Goal: Task Accomplishment & Management: Manage account settings

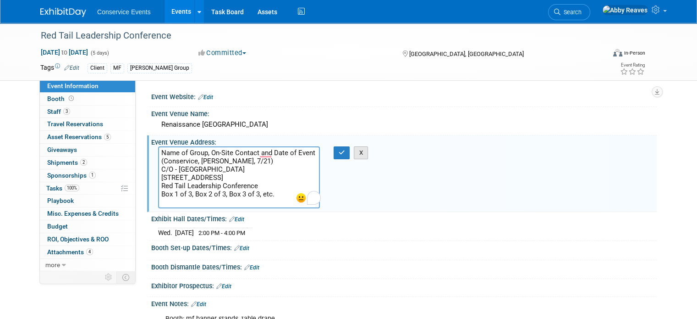
click at [356, 152] on button "X" at bounding box center [361, 152] width 14 height 13
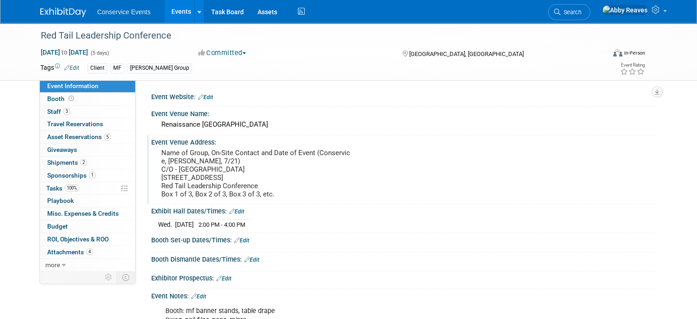
click at [165, 17] on link "Events" at bounding box center [181, 11] width 33 height 23
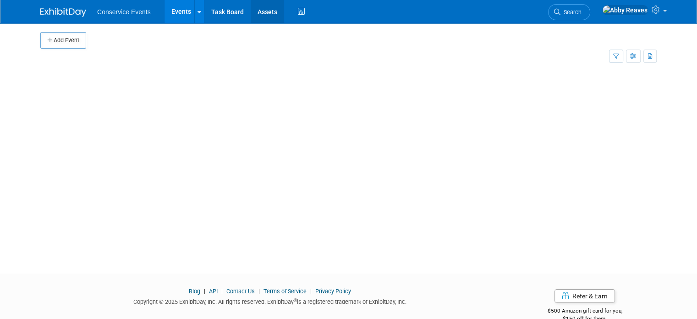
click at [252, 14] on link "Assets" at bounding box center [267, 11] width 33 height 23
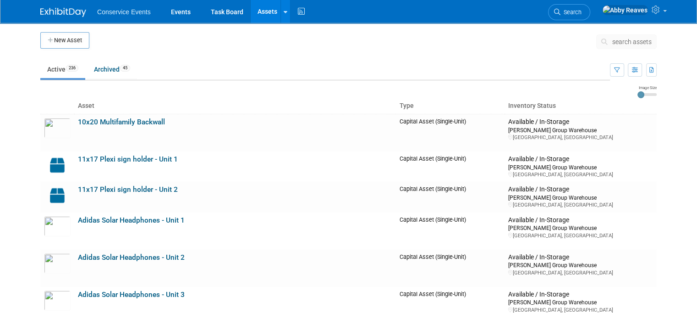
click at [631, 47] on button "search assets" at bounding box center [626, 41] width 61 height 15
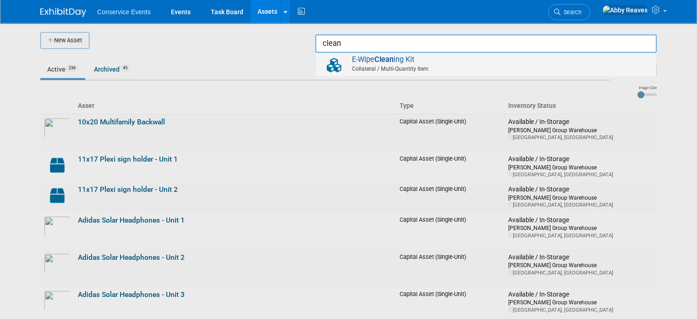
click at [617, 67] on span "Collateral / Multi-Quantity Item" at bounding box center [488, 69] width 328 height 8
type input "E-Wipe Cleaning Kit"
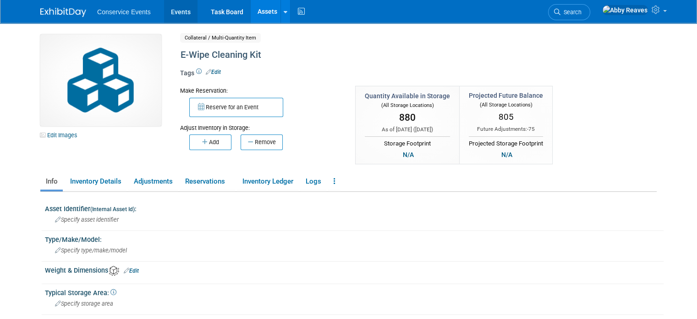
click at [180, 19] on link "Events" at bounding box center [180, 11] width 33 height 23
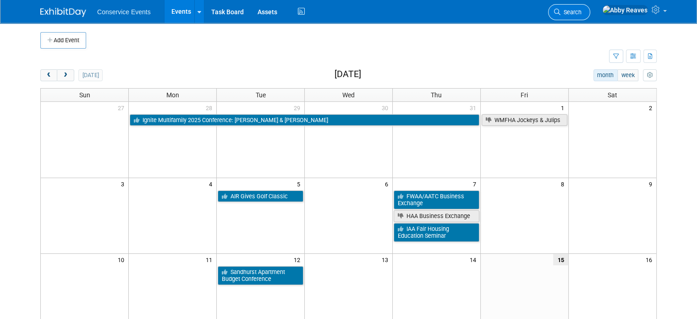
click at [582, 9] on span "Search" at bounding box center [571, 12] width 21 height 7
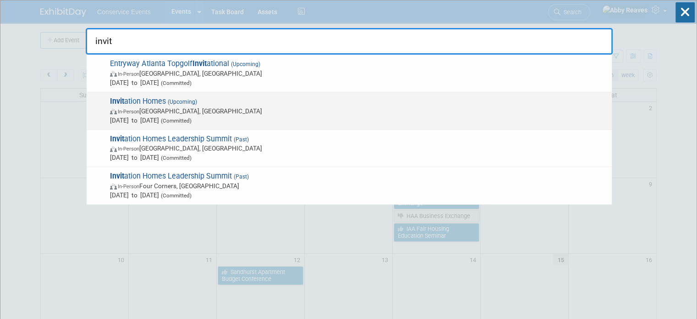
type input "invit"
click at [398, 111] on span "In-Person [GEOGRAPHIC_DATA], [GEOGRAPHIC_DATA]" at bounding box center [358, 110] width 497 height 9
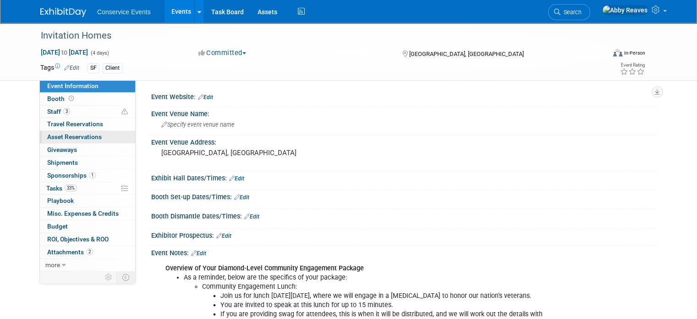
click at [81, 139] on span "Asset Reservations 0" at bounding box center [74, 136] width 55 height 7
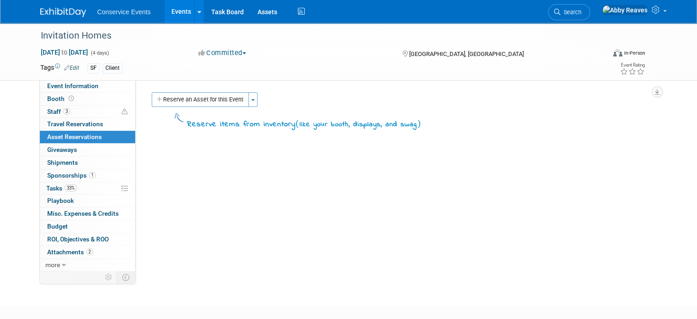
click at [149, 107] on div "Reserve an Asset for this Event Toggle Dropdown New asset reservation Copy asse…" at bounding box center [399, 100] width 501 height 17
click at [152, 105] on button "Reserve an Asset for this Event" at bounding box center [200, 99] width 97 height 15
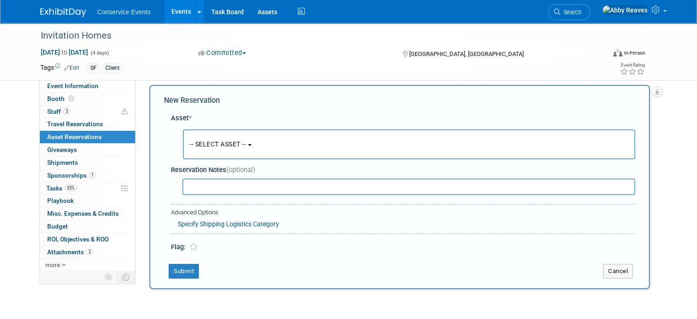
scroll to position [8, 0]
click at [198, 138] on button "-- SELECT ASSET --" at bounding box center [409, 143] width 452 height 30
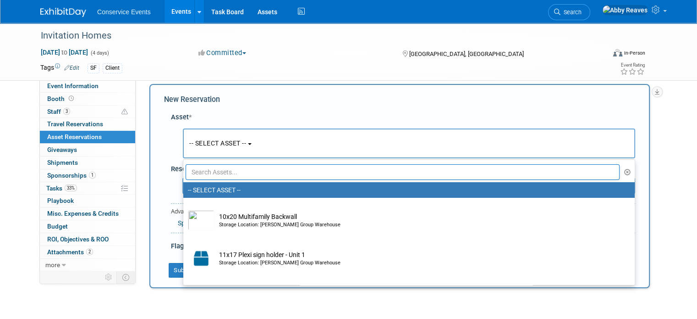
click at [242, 173] on input "text" at bounding box center [403, 172] width 434 height 16
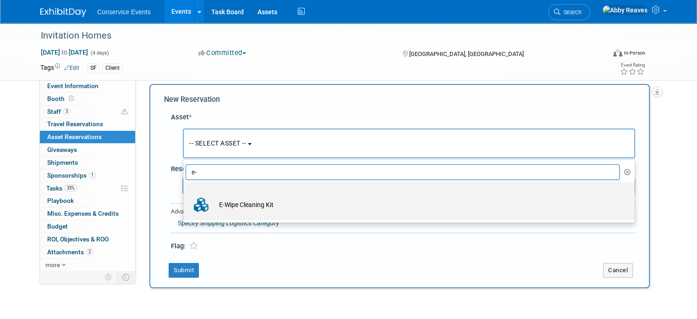
type input "e-"
click at [237, 203] on td "E-Wipe Cleaning Kit" at bounding box center [416, 204] width 402 height 20
click at [185, 193] on input "E-Wipe Cleaning Kit" at bounding box center [182, 190] width 6 height 6
select select "10728214"
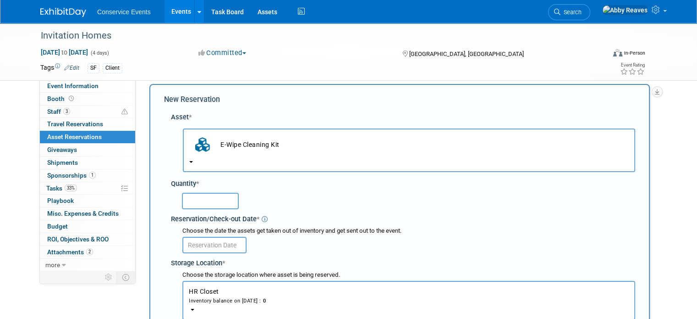
click at [214, 201] on input "text" at bounding box center [210, 201] width 57 height 17
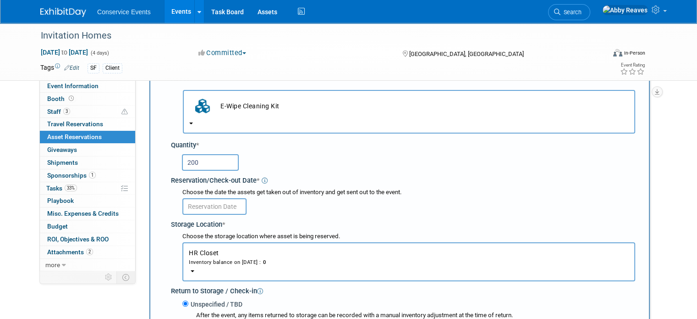
scroll to position [100, 0]
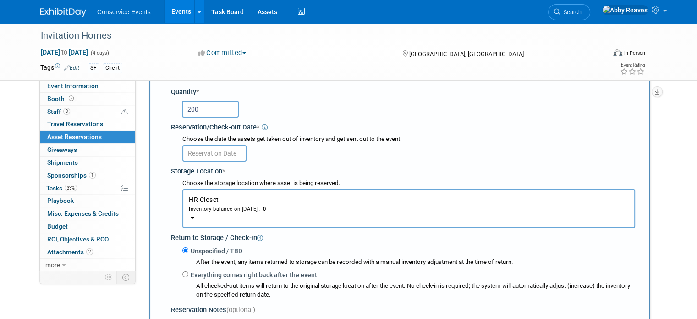
type input "200"
click at [210, 156] on input "text" at bounding box center [214, 153] width 64 height 17
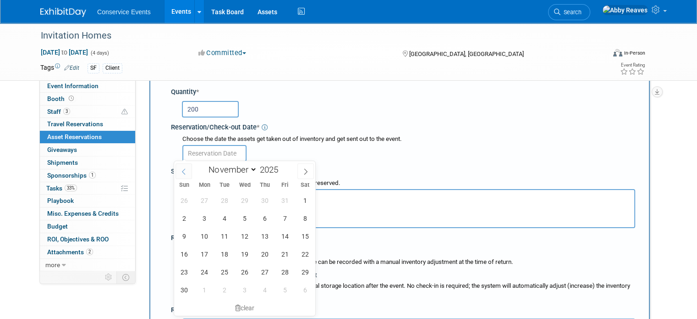
click at [189, 171] on span at bounding box center [184, 171] width 17 height 16
click at [185, 176] on span at bounding box center [184, 171] width 17 height 16
select select "8"
click at [205, 199] on span "1" at bounding box center [204, 200] width 18 height 18
type input "Sep 1, 2025"
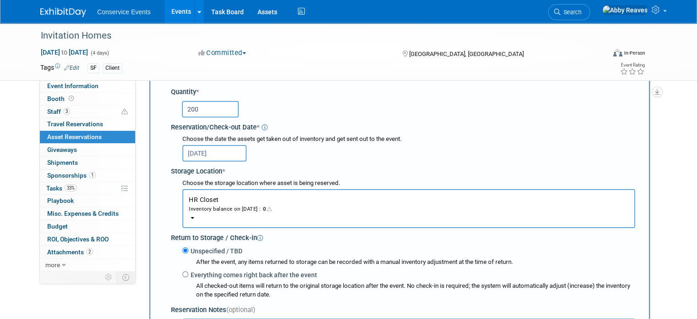
click at [261, 198] on button "HR Closet Inventory balance on Sep 1, 2025 : 0" at bounding box center [408, 208] width 453 height 39
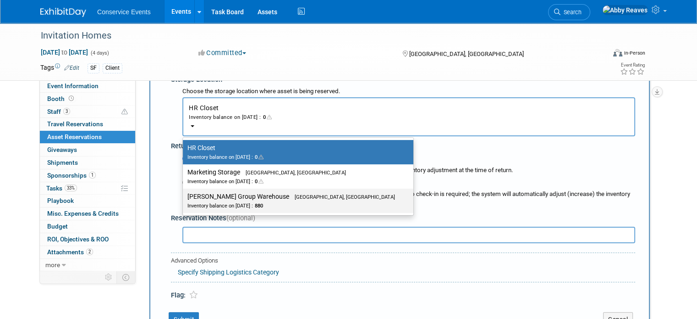
click at [257, 201] on div "Inventory balance on Sep 1, 2025 : 880" at bounding box center [291, 205] width 208 height 9
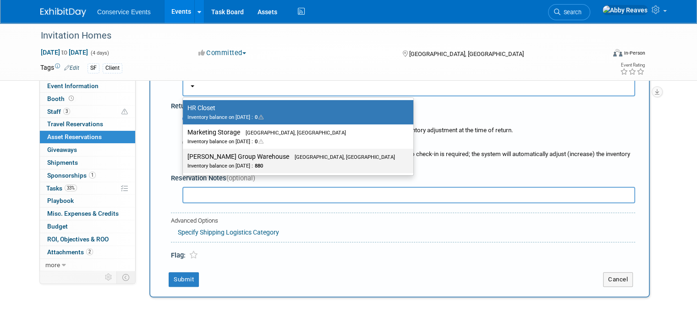
scroll to position [283, 0]
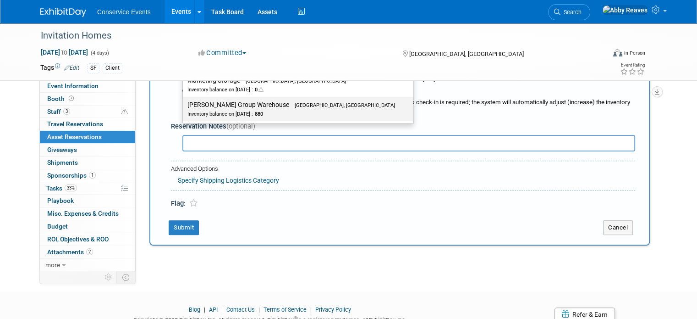
click at [224, 110] on div "Inventory balance on Sep 1, 2025 : 880" at bounding box center [291, 113] width 208 height 9
click at [184, 108] on input "Taylor Group Warehouse Brooklyn, OH Inventory balance on Sep 1, 2025 : 880" at bounding box center [181, 105] width 6 height 6
select select "11223164"
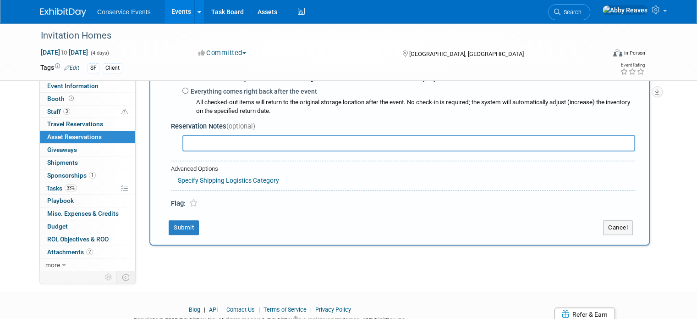
click at [220, 141] on input "text" at bounding box center [408, 143] width 453 height 17
type input "Swag bag item"
click at [183, 221] on button "Submit" at bounding box center [184, 227] width 30 height 15
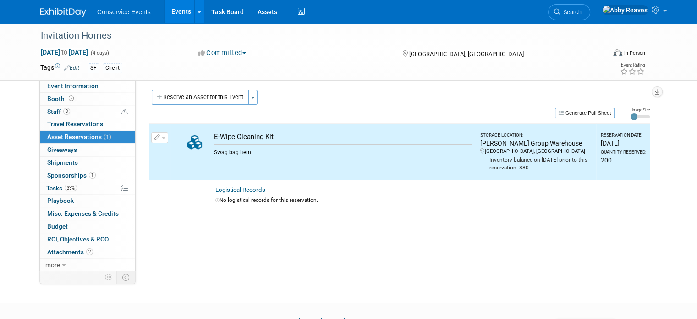
scroll to position [0, 0]
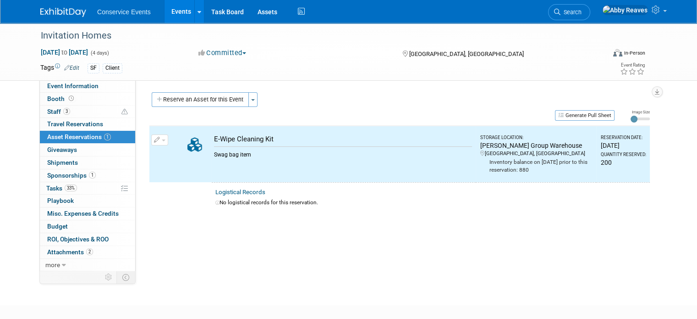
click at [166, 106] on div "Reserve an Asset for this Event Toggle Dropdown New asset reservation Copy asse…" at bounding box center [399, 100] width 501 height 17
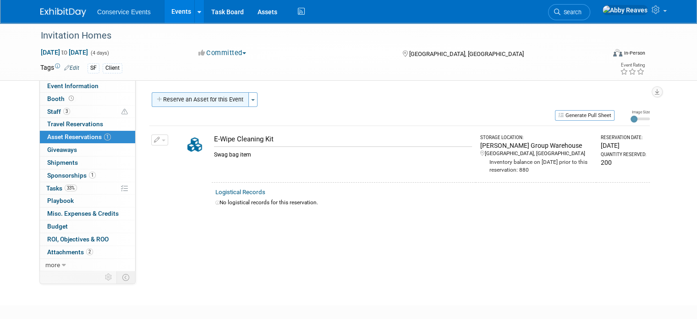
click at [167, 99] on button "Reserve an Asset for this Event" at bounding box center [200, 99] width 97 height 15
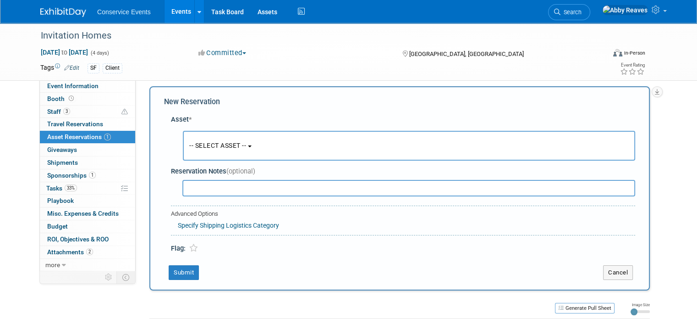
scroll to position [8, 0]
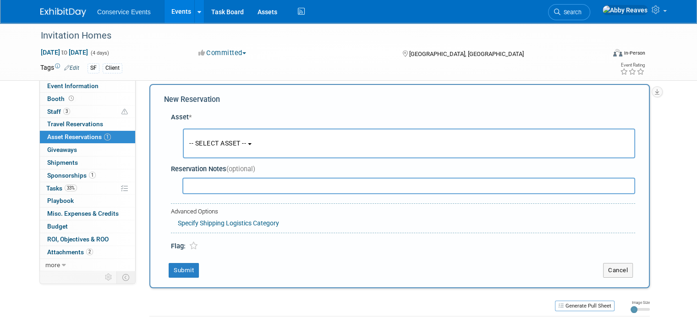
click at [187, 137] on button "-- SELECT ASSET --" at bounding box center [409, 143] width 452 height 30
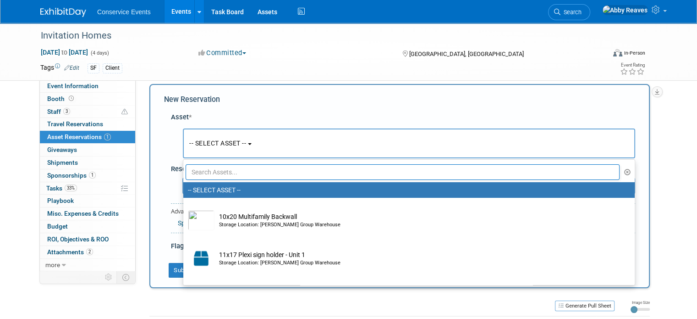
click at [649, 254] on div "New Reservation Asset * -- SELECT ASSET -- <table style='display: inline-block;…" at bounding box center [399, 186] width 501 height 204
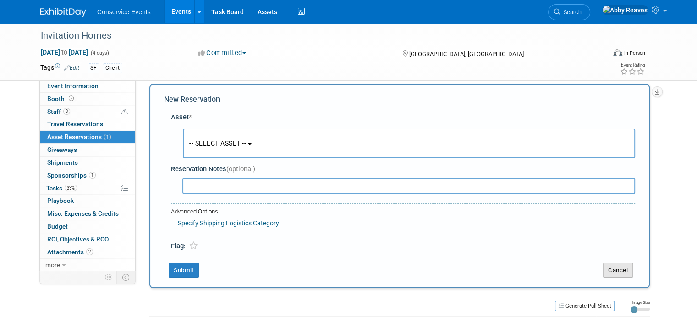
click at [633, 264] on button "Cancel" at bounding box center [618, 270] width 30 height 15
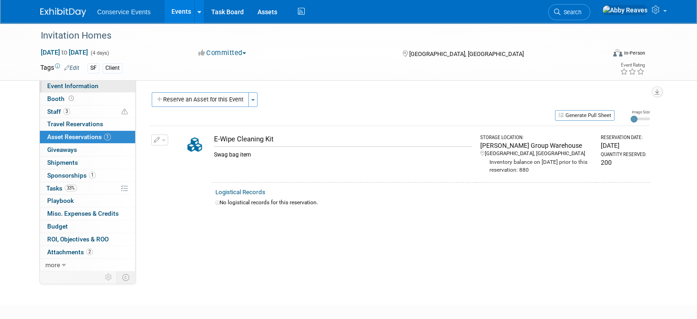
click at [81, 91] on link "Event Information" at bounding box center [87, 86] width 95 height 12
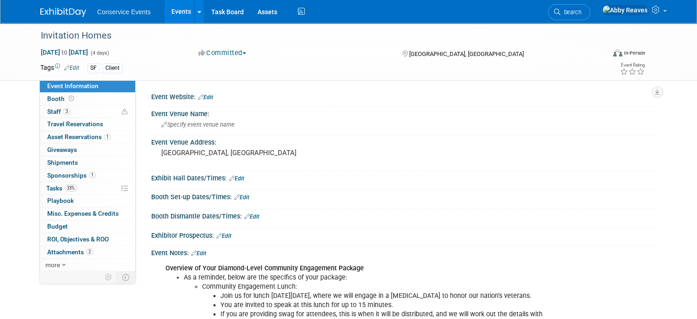
click at [64, 66] on link "Edit" at bounding box center [71, 68] width 15 height 6
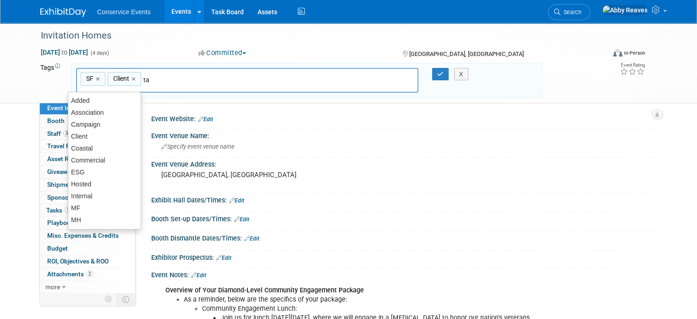
type input "tay"
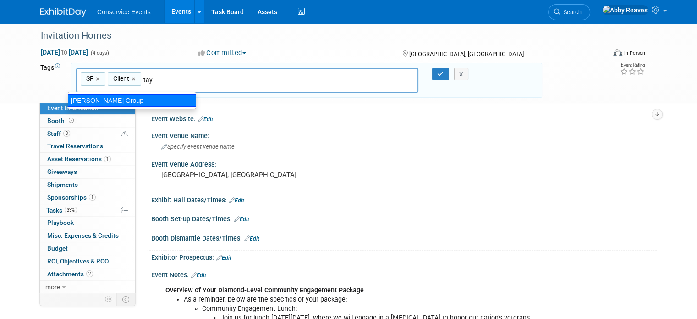
click at [134, 98] on div "[PERSON_NAME] Group" at bounding box center [132, 100] width 128 height 13
type input "SF, Client, Taylor Group"
type input "mob"
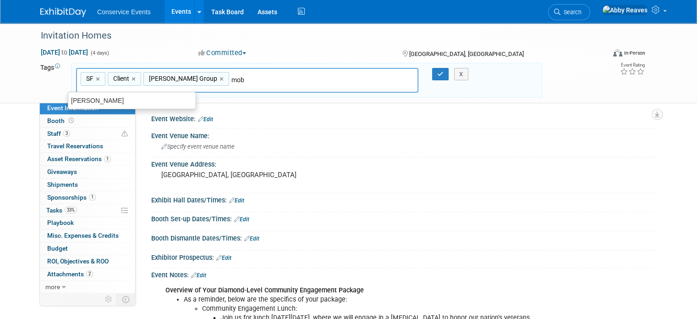
click at [134, 97] on div "Mobly" at bounding box center [131, 100] width 127 height 12
type input "SF, Client, Taylor Group, Mobly"
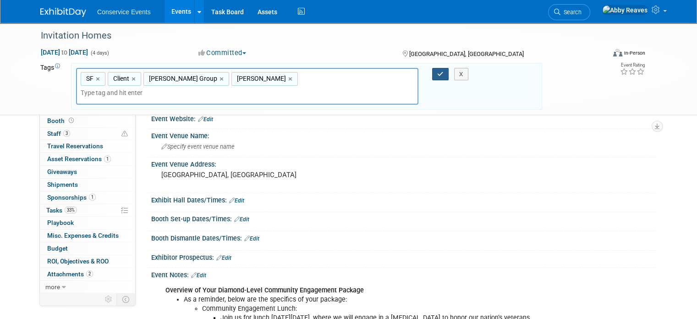
click at [440, 74] on icon "button" at bounding box center [440, 74] width 6 height 6
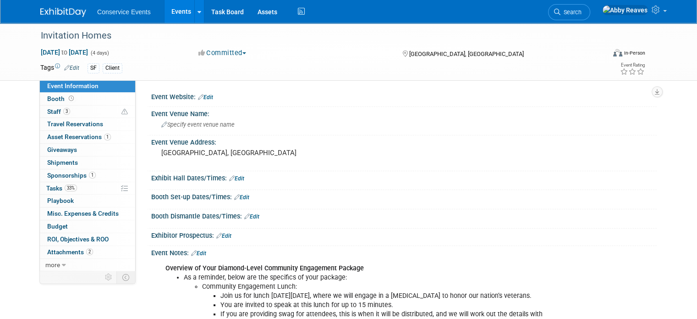
click at [173, 7] on link "Events" at bounding box center [181, 11] width 33 height 23
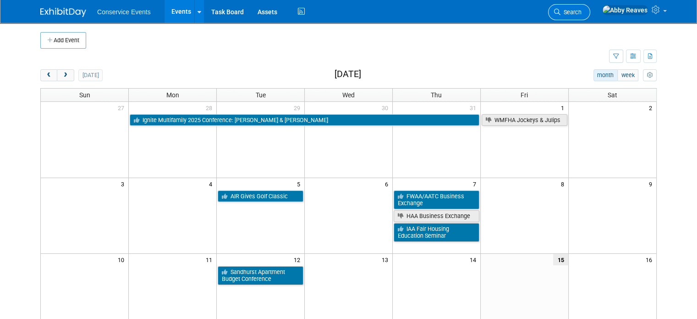
click at [561, 14] on icon at bounding box center [557, 12] width 6 height 6
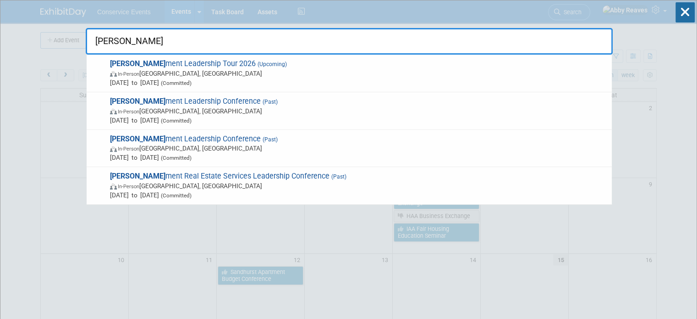
click at [438, 52] on input "monu" at bounding box center [349, 41] width 527 height 27
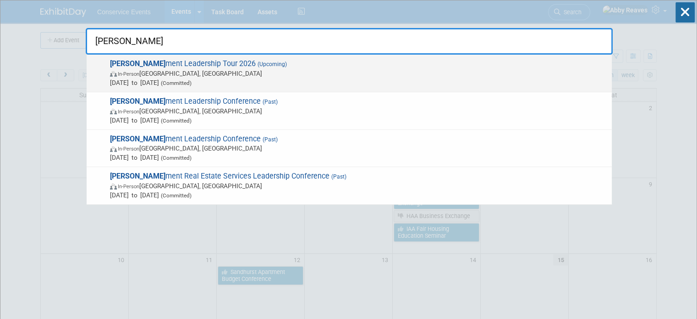
type input "monu"
click at [426, 69] on span "In-Person Orlando, FL" at bounding box center [358, 73] width 497 height 9
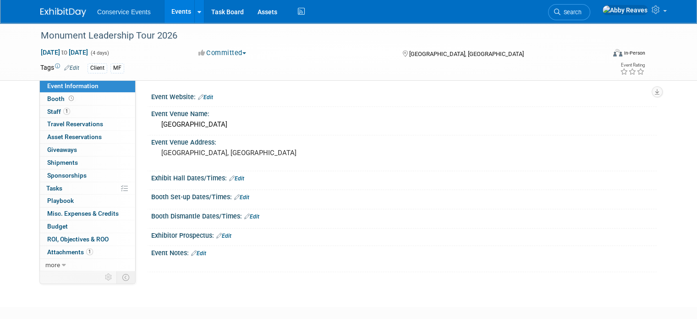
click at [165, 7] on link "Events" at bounding box center [181, 11] width 33 height 23
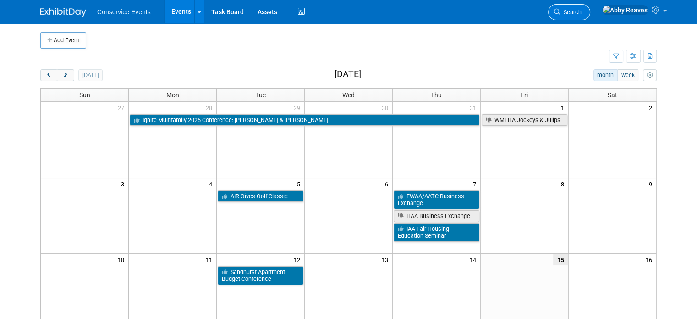
click at [582, 14] on span "Search" at bounding box center [571, 12] width 21 height 7
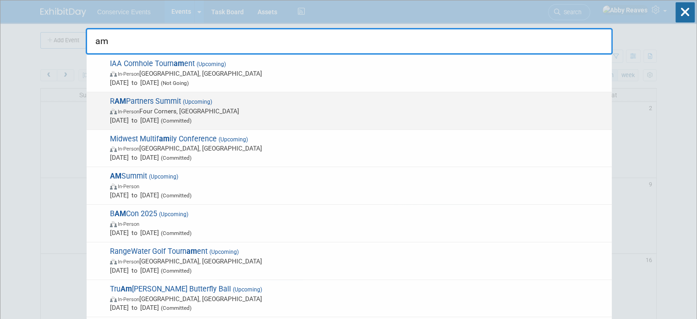
type input "a"
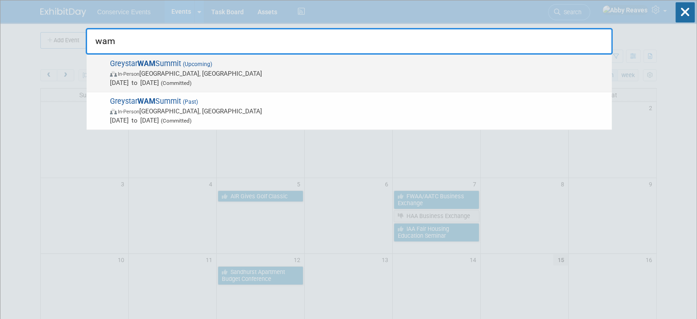
type input "wam"
click at [200, 66] on span "(Upcoming)" at bounding box center [196, 64] width 31 height 6
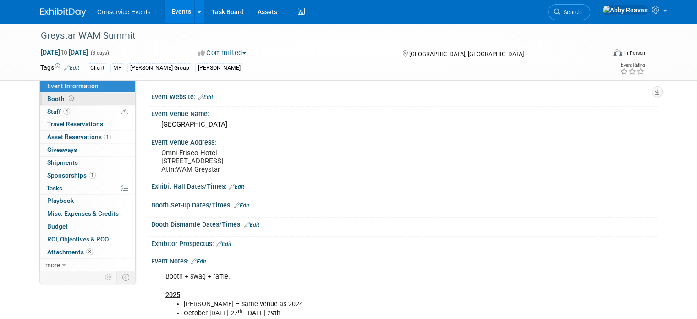
click at [92, 102] on link "Booth" at bounding box center [87, 99] width 95 height 12
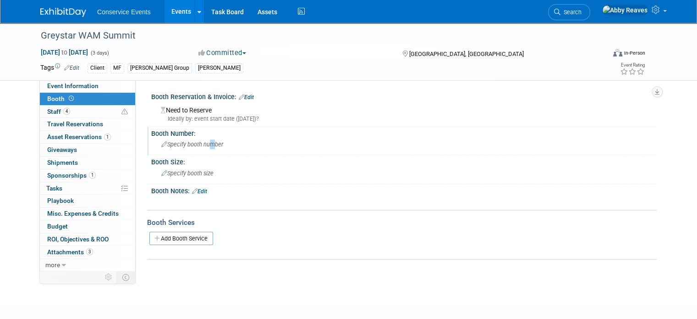
click at [201, 147] on span "Specify booth number" at bounding box center [192, 144] width 62 height 7
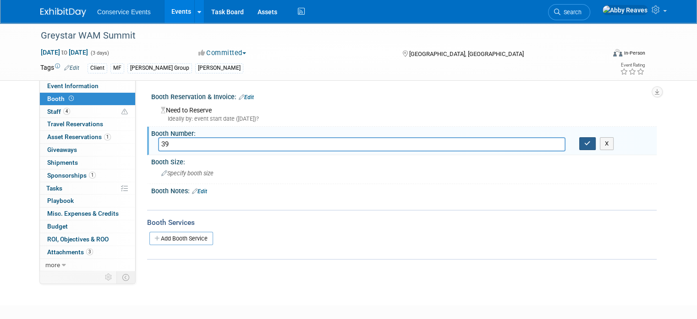
type input "39"
click at [589, 143] on icon "button" at bounding box center [587, 143] width 6 height 6
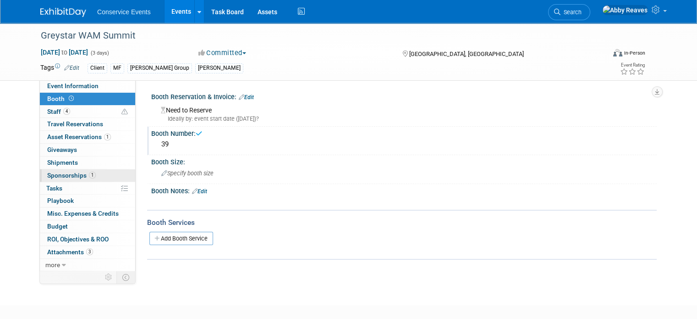
click at [73, 174] on span "Sponsorships 1" at bounding box center [71, 174] width 49 height 7
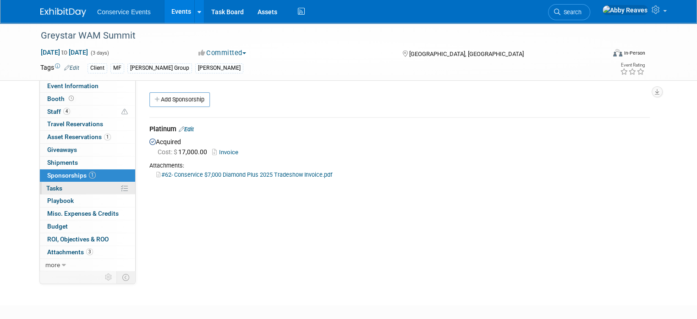
click at [83, 187] on link "0% Tasks 0%" at bounding box center [87, 188] width 95 height 12
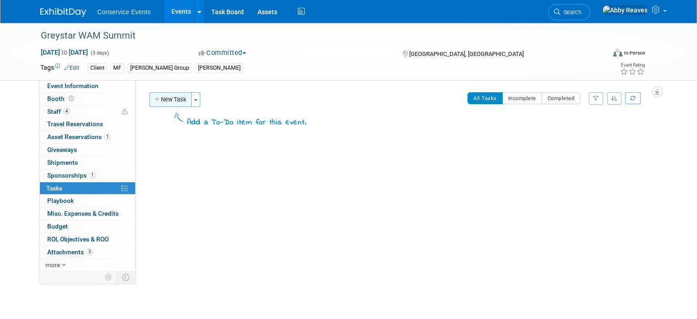
click at [169, 104] on button "New Task" at bounding box center [170, 99] width 42 height 15
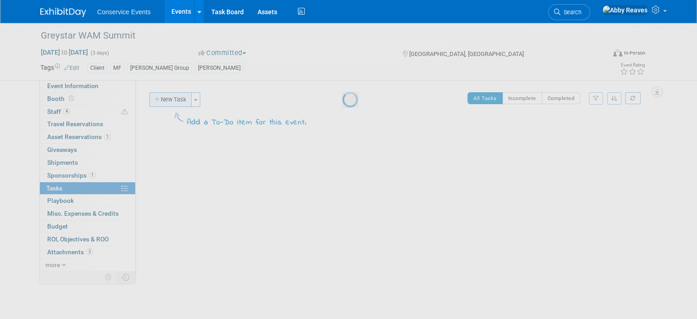
select select "7"
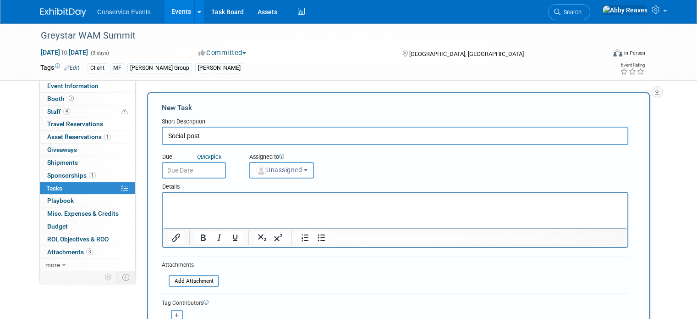
type input "Social post"
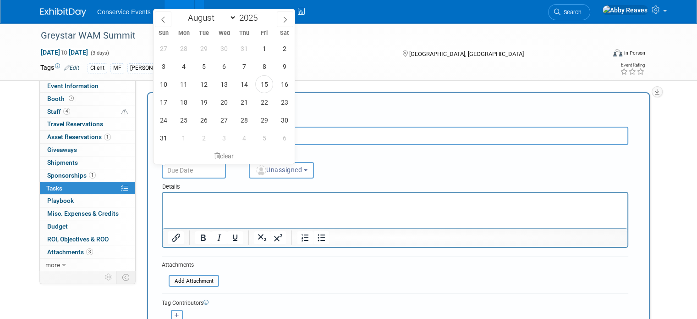
click at [170, 166] on input "text" at bounding box center [194, 170] width 64 height 17
click at [280, 20] on span at bounding box center [285, 19] width 17 height 16
click at [165, 17] on icon at bounding box center [163, 20] width 6 height 6
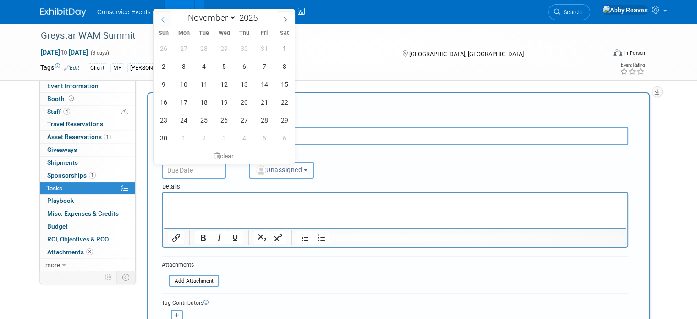
select select "9"
click at [183, 101] on span "20" at bounding box center [184, 102] width 18 height 18
type input "Oct 20, 2025"
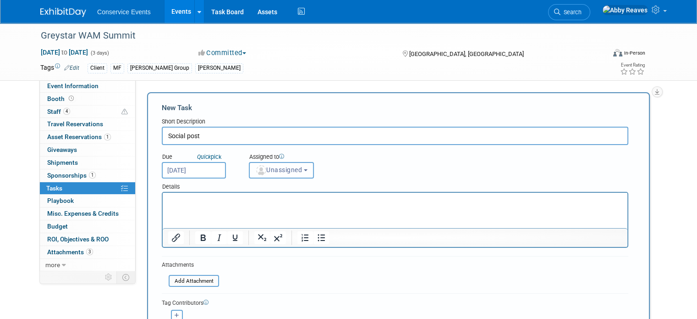
click at [269, 173] on button "Unassigned" at bounding box center [281, 170] width 65 height 17
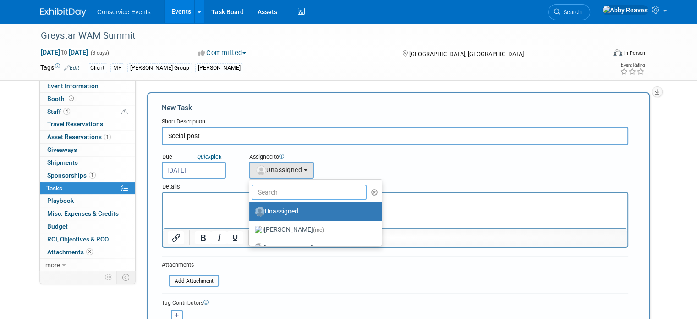
click at [272, 187] on input "text" at bounding box center [309, 192] width 115 height 16
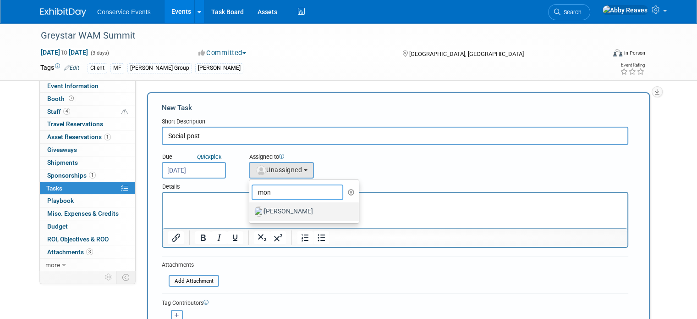
type input "mon"
click at [256, 206] on label "[PERSON_NAME]" at bounding box center [302, 211] width 96 height 15
click at [251, 207] on input "[PERSON_NAME]" at bounding box center [248, 210] width 6 height 6
select select "645f6361-02cf-415f-8c98-b7db9abfb354"
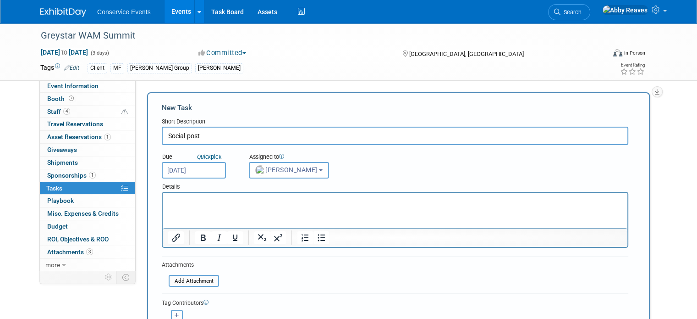
click at [261, 202] on p "Rich Text Area. Press ALT-0 for help." at bounding box center [395, 200] width 454 height 9
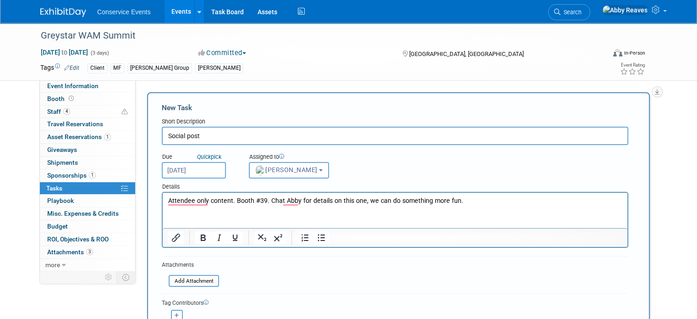
scroll to position [138, 0]
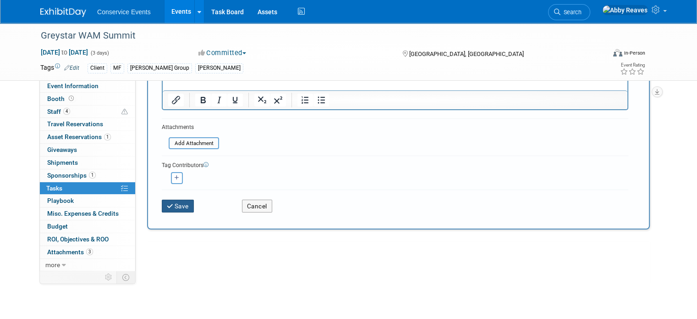
click at [167, 205] on icon "submit" at bounding box center [171, 206] width 8 height 6
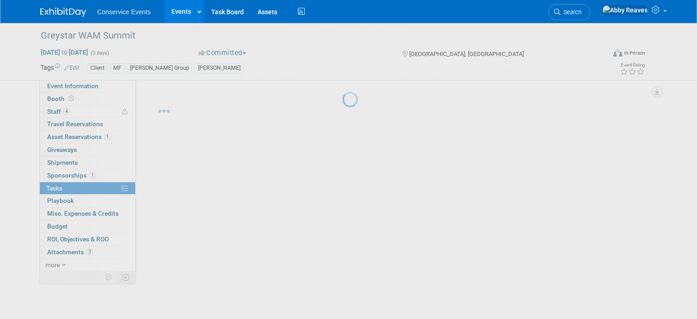
scroll to position [0, 0]
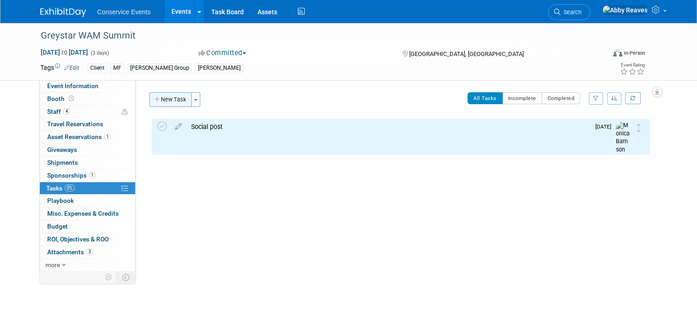
click at [158, 102] on button "New Task" at bounding box center [170, 99] width 42 height 15
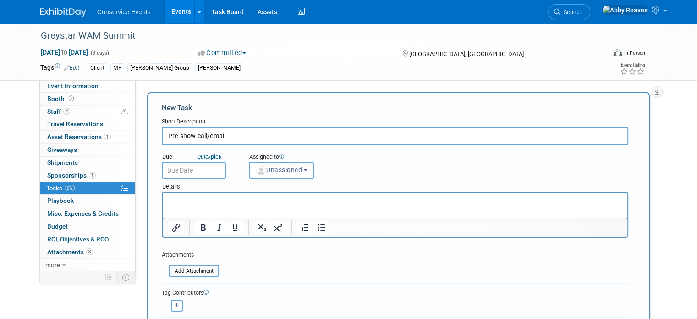
type input "Pre show call/email"
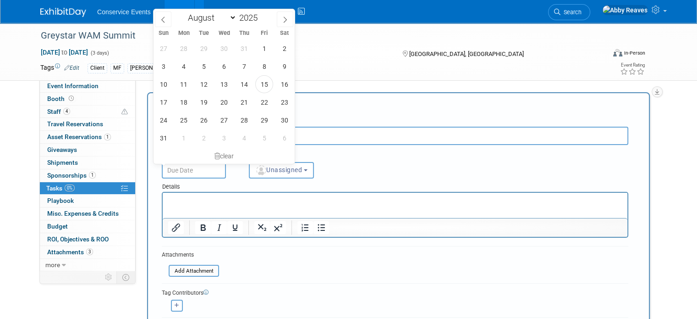
click at [171, 162] on input "text" at bounding box center [194, 170] width 64 height 17
click at [279, 16] on span at bounding box center [285, 19] width 17 height 16
select select "9"
click at [189, 100] on span "20" at bounding box center [184, 102] width 18 height 18
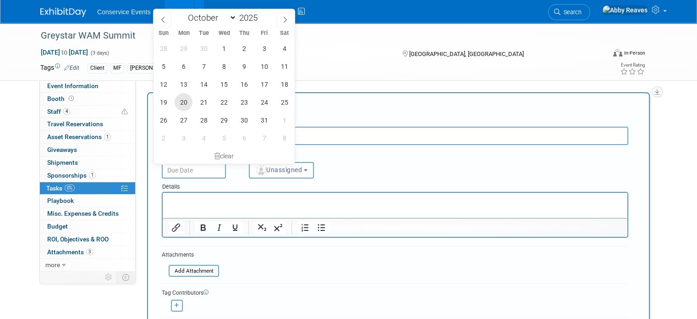
type input "Oct 20, 2025"
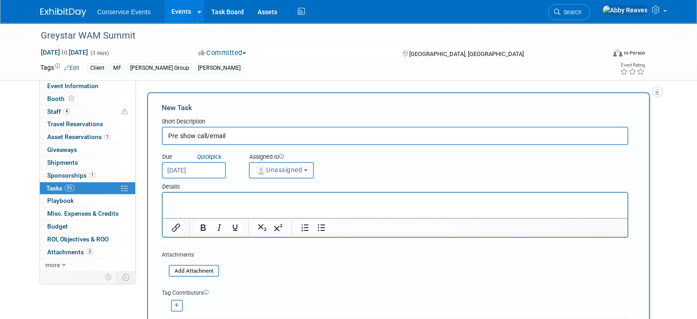
click at [274, 174] on button "Unassigned" at bounding box center [281, 170] width 65 height 17
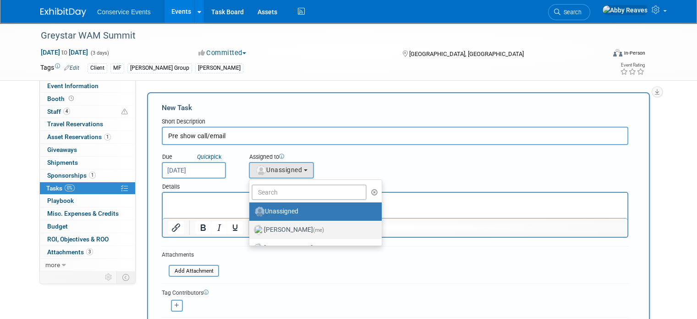
click at [270, 227] on label "Abby Reaves (me)" at bounding box center [313, 229] width 119 height 15
click at [251, 227] on input "Abby Reaves (me)" at bounding box center [248, 229] width 6 height 6
select select "888e4ed3-42fd-4820-a89e-ed4ce941d196"
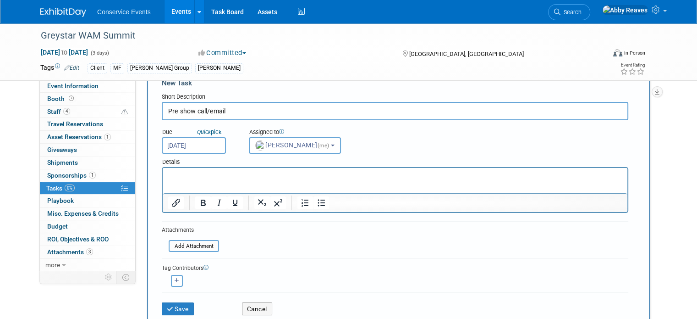
scroll to position [46, 0]
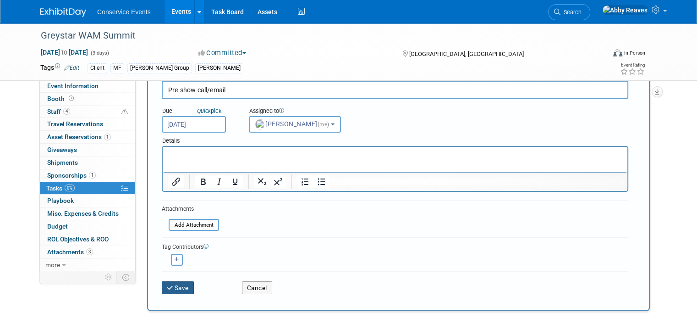
click at [182, 287] on button "Save" at bounding box center [178, 287] width 32 height 13
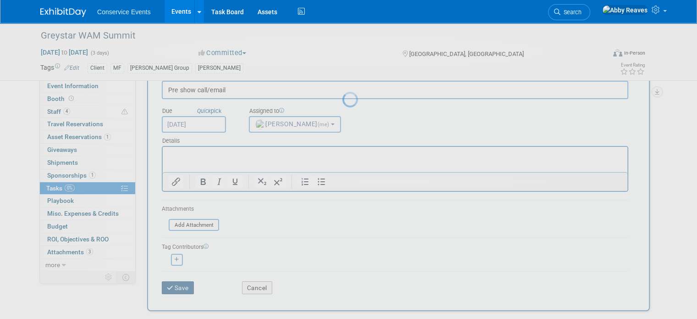
scroll to position [0, 0]
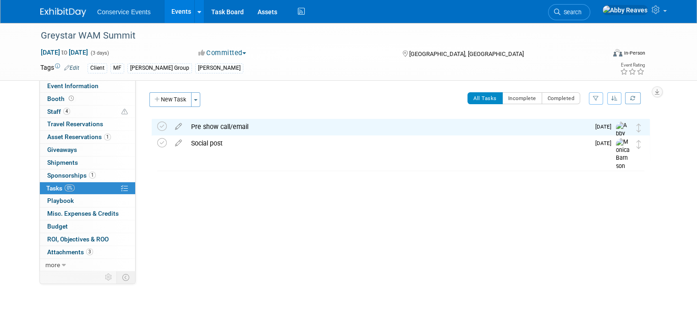
click at [95, 88] on link "Event Information" at bounding box center [87, 86] width 95 height 12
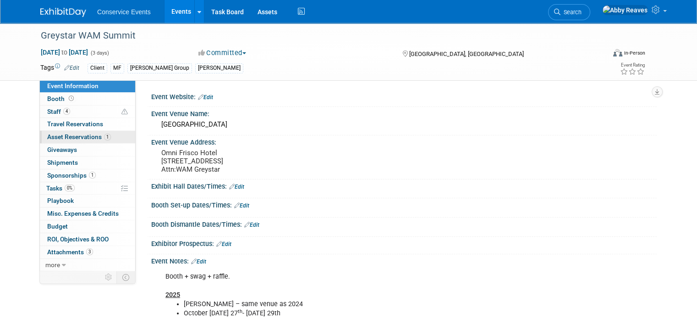
click at [104, 140] on span "1" at bounding box center [107, 136] width 7 height 7
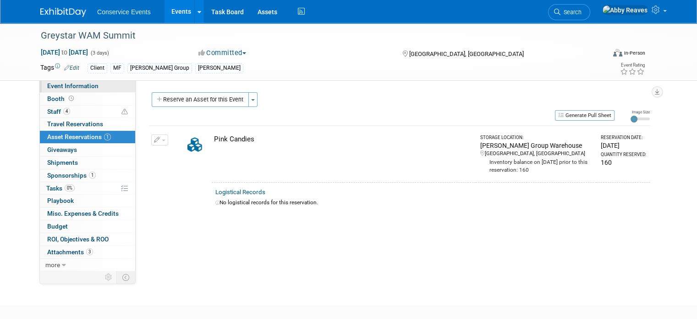
click at [106, 89] on link "Event Information" at bounding box center [87, 86] width 95 height 12
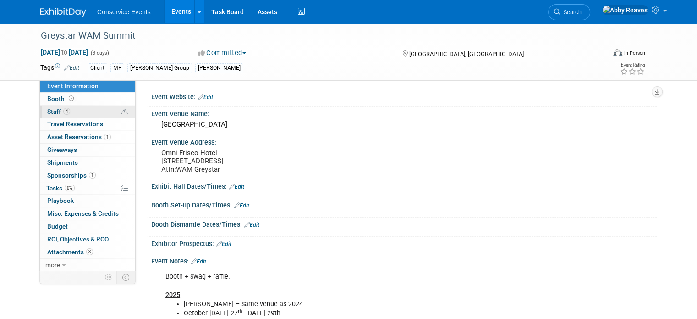
click at [101, 116] on link "4 Staff 4" at bounding box center [87, 111] width 95 height 12
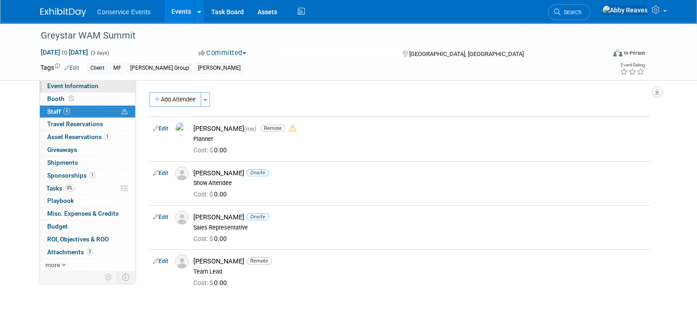
click at [106, 86] on link "Event Information" at bounding box center [87, 86] width 95 height 12
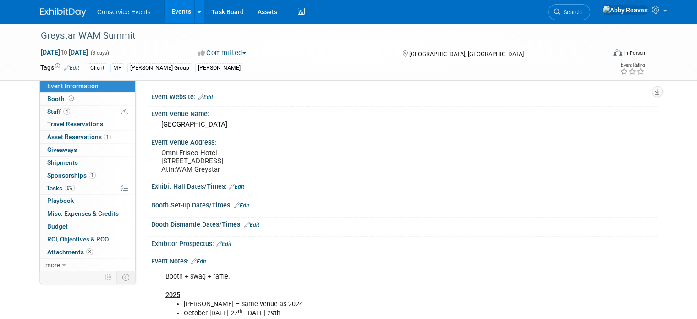
click at [167, 15] on link "Events" at bounding box center [181, 11] width 33 height 23
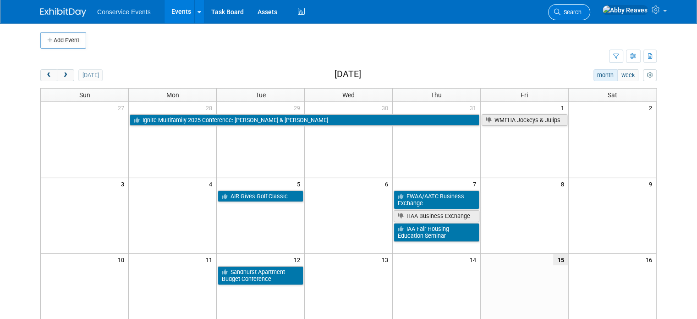
click at [590, 17] on link "Search" at bounding box center [569, 12] width 42 height 16
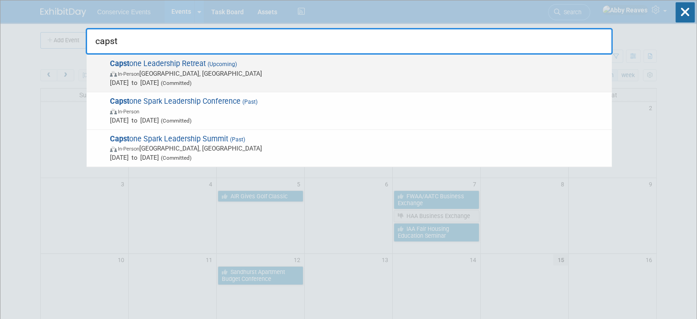
type input "capst"
click at [199, 71] on span "In-Person Austin, TX" at bounding box center [358, 73] width 497 height 9
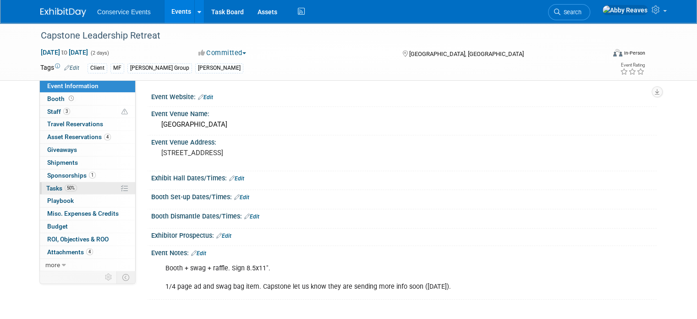
click at [66, 185] on span "50%" at bounding box center [71, 187] width 12 height 7
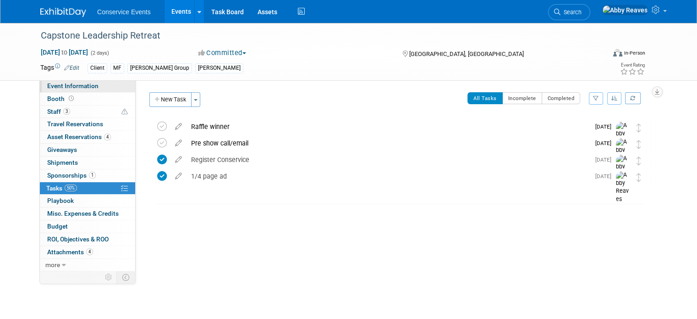
click at [88, 88] on span "Event Information" at bounding box center [72, 85] width 51 height 7
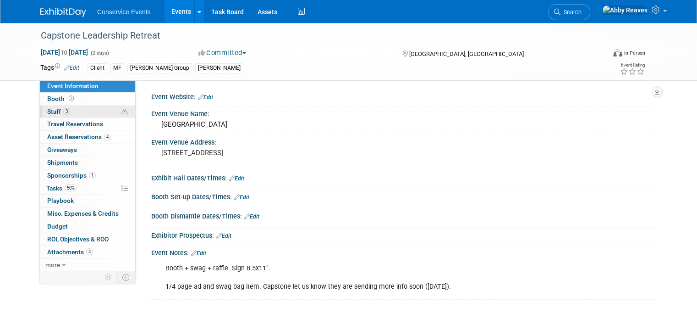
click at [103, 112] on link "3 Staff 3" at bounding box center [87, 111] width 95 height 12
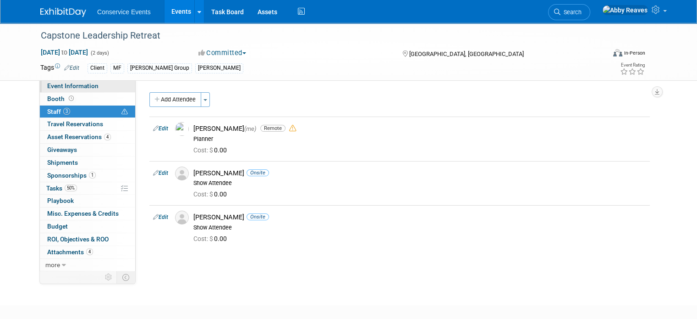
click at [99, 88] on link "Event Information" at bounding box center [87, 86] width 95 height 12
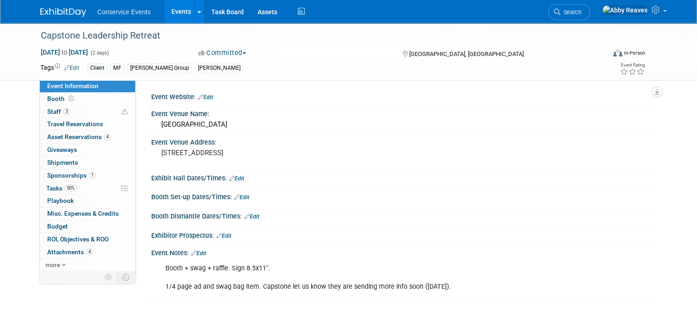
click at [196, 250] on link "Edit" at bounding box center [198, 253] width 15 height 6
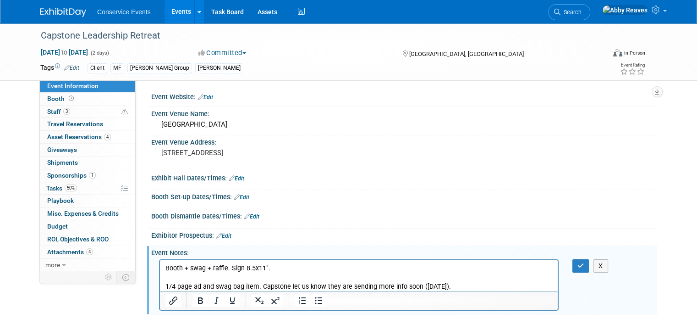
click at [479, 282] on p "Booth + swag + raffle. Sign 8.5x11". 1/4 page ad and swag bag item. Capstone le…" at bounding box center [358, 277] width 387 height 28
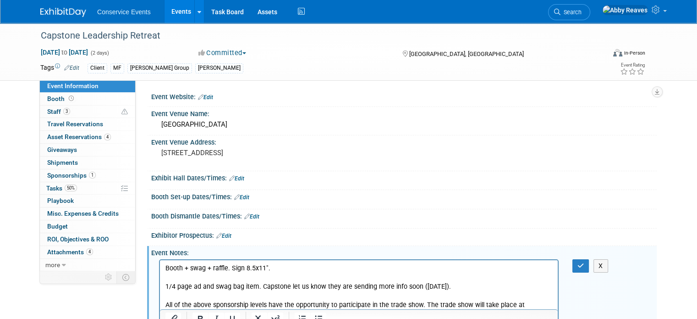
scroll to position [17, 0]
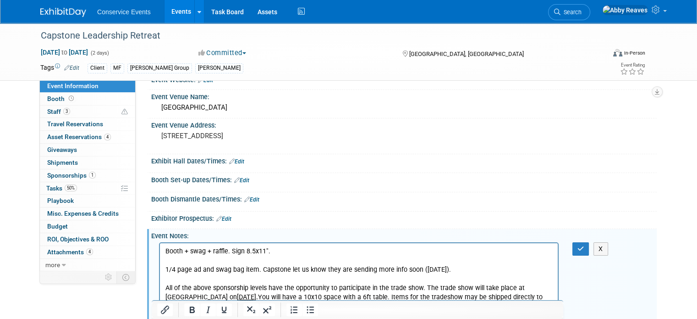
click at [577, 247] on div "X" at bounding box center [586, 248] width 41 height 13
click at [583, 247] on icon "button" at bounding box center [581, 248] width 7 height 6
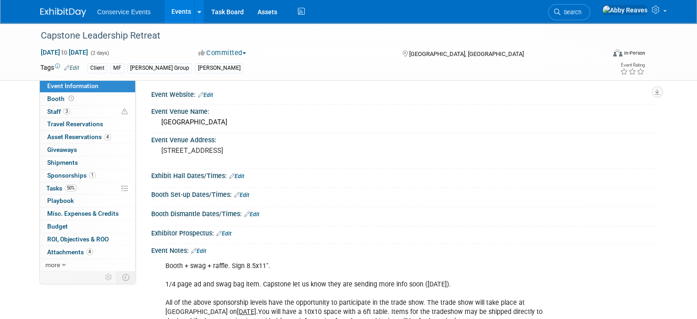
scroll to position [0, 0]
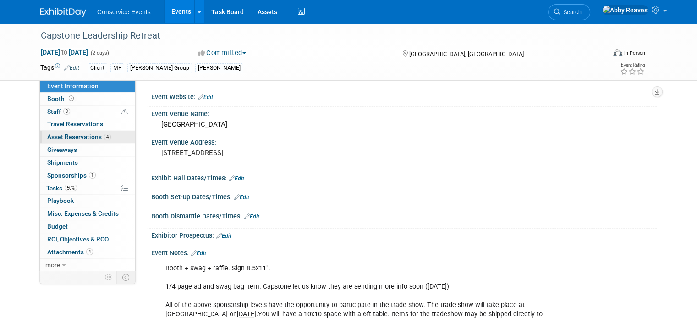
click at [72, 138] on span "Asset Reservations 4" at bounding box center [79, 136] width 64 height 7
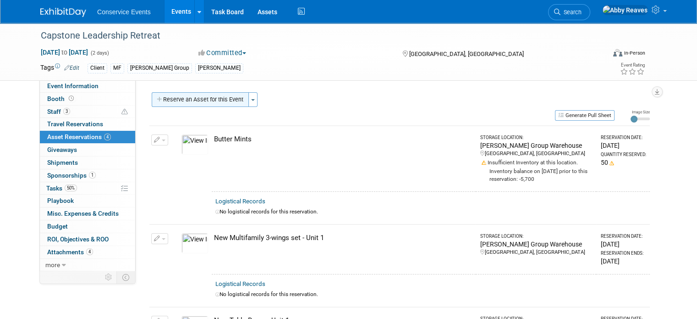
click at [205, 93] on button "Reserve an Asset for this Event" at bounding box center [200, 99] width 97 height 15
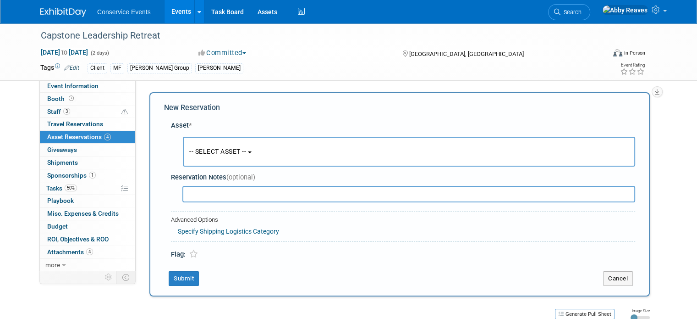
scroll to position [8, 0]
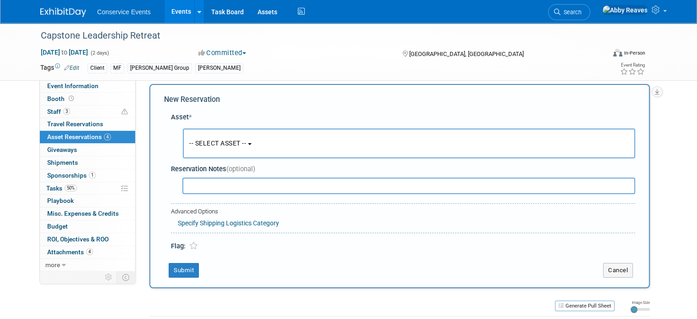
drag, startPoint x: 195, startPoint y: 135, endPoint x: 201, endPoint y: 161, distance: 26.5
click at [195, 137] on button "-- SELECT ASSET --" at bounding box center [409, 143] width 452 height 30
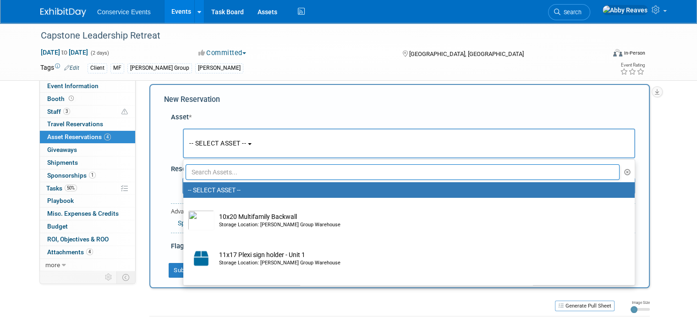
click at [203, 166] on input "text" at bounding box center [403, 172] width 434 height 16
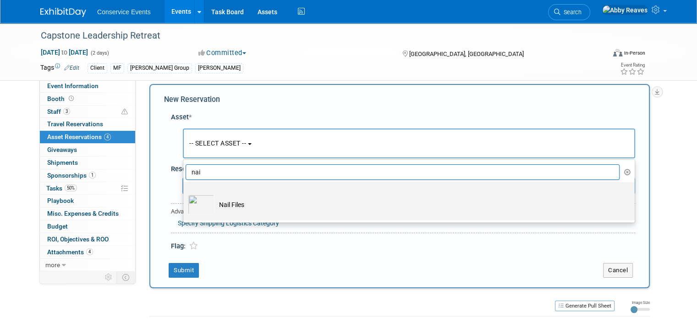
type input "nai"
click at [215, 195] on td "Nail Files" at bounding box center [416, 204] width 402 height 20
click at [185, 193] on input "Nail Files" at bounding box center [182, 190] width 6 height 6
select select "10718034"
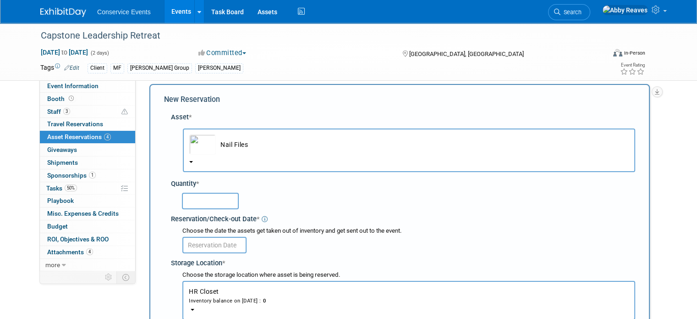
click at [209, 196] on input "text" at bounding box center [210, 201] width 57 height 17
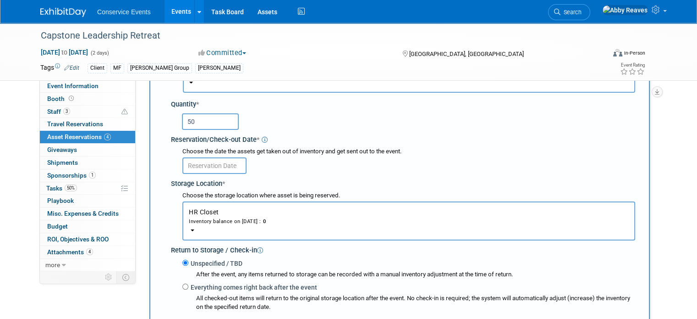
scroll to position [100, 0]
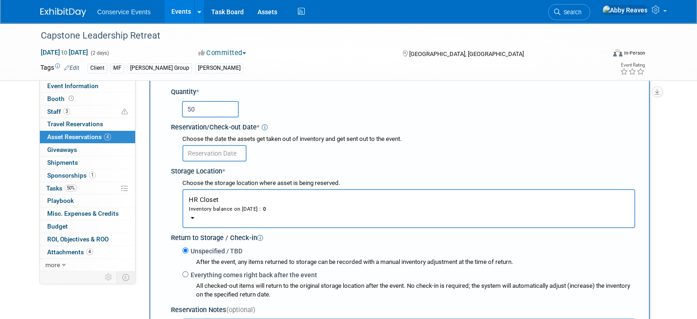
type input "50"
click at [213, 155] on input "text" at bounding box center [214, 153] width 64 height 17
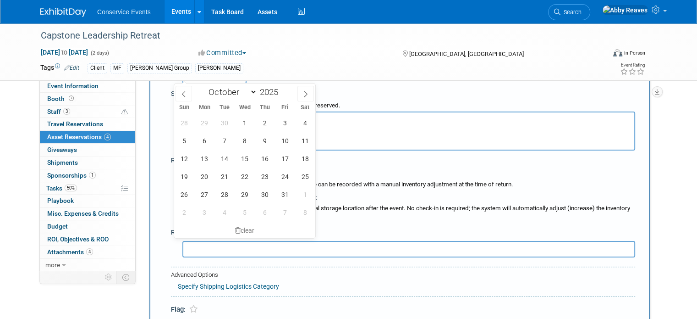
scroll to position [146, 0]
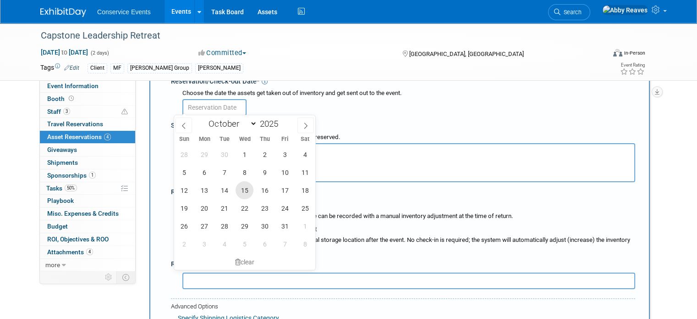
click at [245, 193] on span "15" at bounding box center [245, 190] width 18 height 18
type input "Oct 15, 2025"
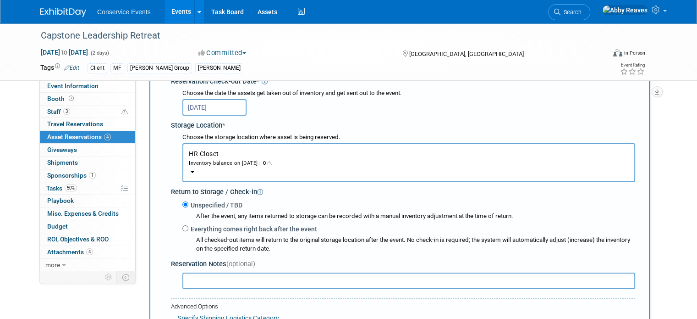
click at [234, 171] on button "HR Closet Inventory balance on Oct 15, 2025 : 0" at bounding box center [408, 162] width 453 height 39
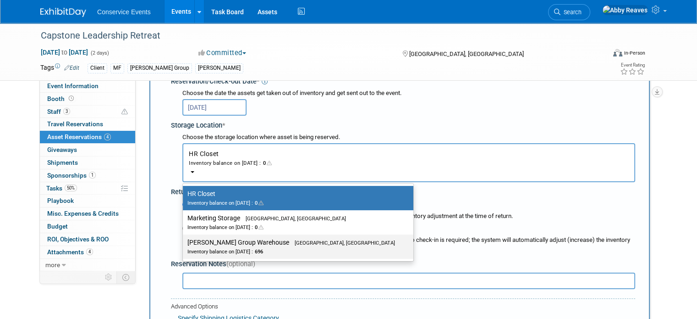
click at [229, 237] on label "Taylor Group Warehouse Brooklyn, OH Inventory balance on Oct 15, 2025 : 696" at bounding box center [295, 246] width 217 height 21
click at [184, 239] on input "Taylor Group Warehouse Brooklyn, OH Inventory balance on Oct 15, 2025 : 696" at bounding box center [181, 242] width 6 height 6
select select "11223164"
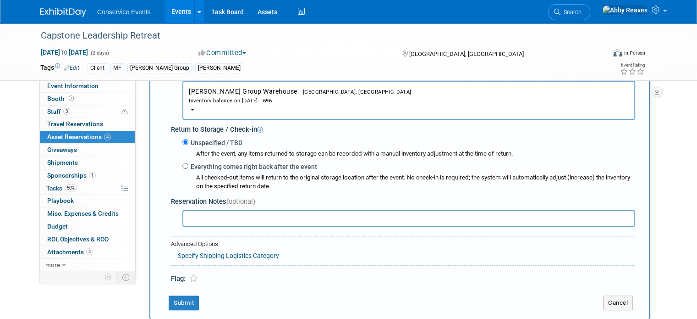
scroll to position [283, 0]
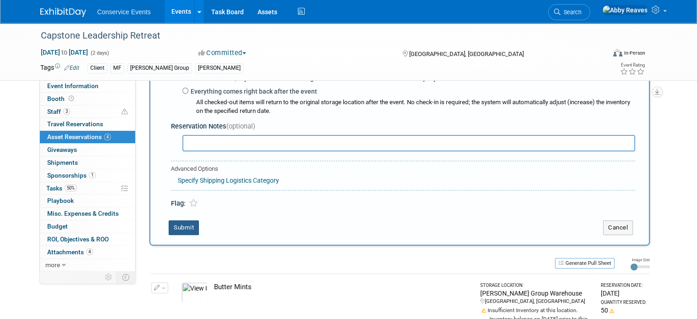
click at [180, 223] on button "Submit" at bounding box center [184, 227] width 30 height 15
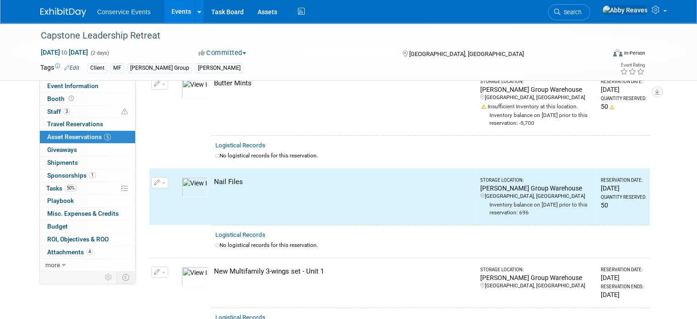
scroll to position [0, 0]
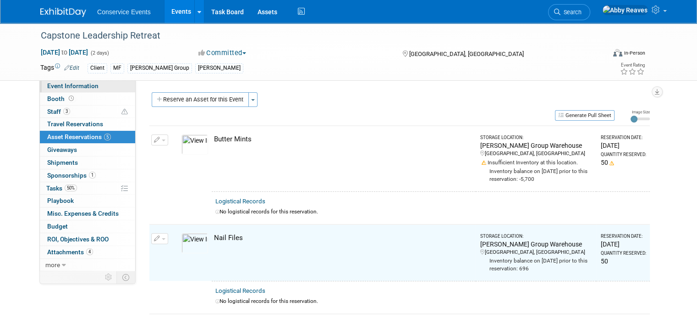
click at [110, 88] on link "Event Information" at bounding box center [87, 86] width 95 height 12
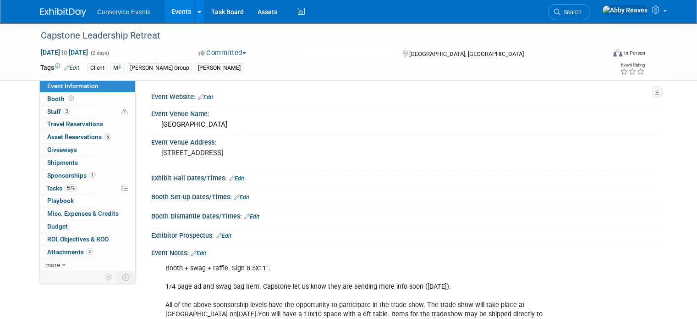
click at [193, 257] on div "Booth + swag + raffle. Sign 8.5x11". 1/4 page ad and swag bag item. Capstone le…" at bounding box center [403, 259] width 494 height 5
click at [194, 253] on link "Edit" at bounding box center [198, 253] width 15 height 6
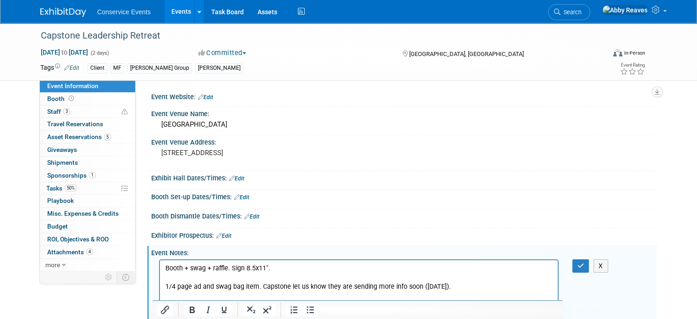
scroll to position [46, 0]
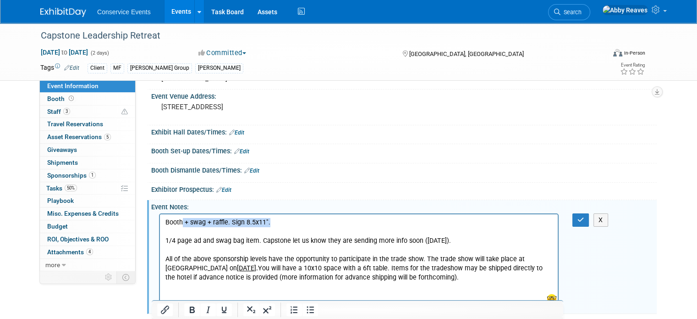
drag, startPoint x: 275, startPoint y: 221, endPoint x: 183, endPoint y: 221, distance: 91.2
click at [183, 221] on p "Booth + swag + raffle. Sign 8.5x11". 1/4 page ad and swag bag item. Capstone le…" at bounding box center [358, 249] width 387 height 65
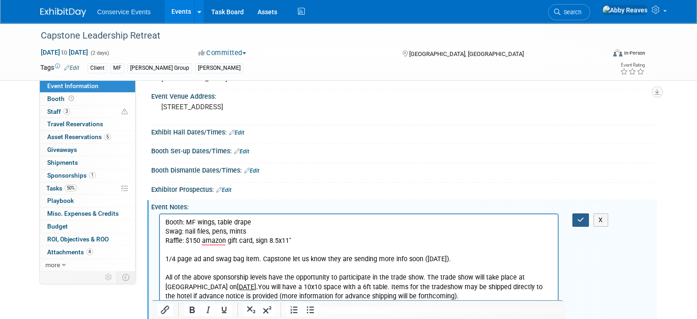
click at [583, 220] on icon "button" at bounding box center [581, 219] width 7 height 6
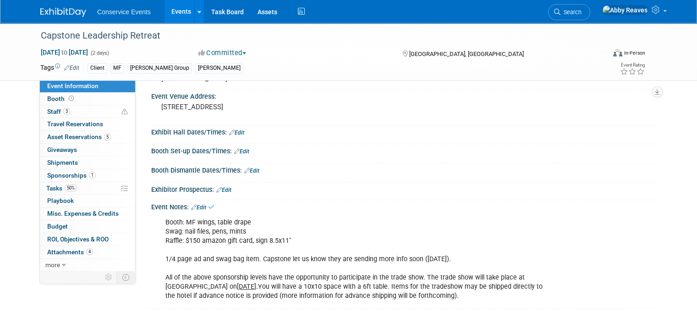
scroll to position [0, 0]
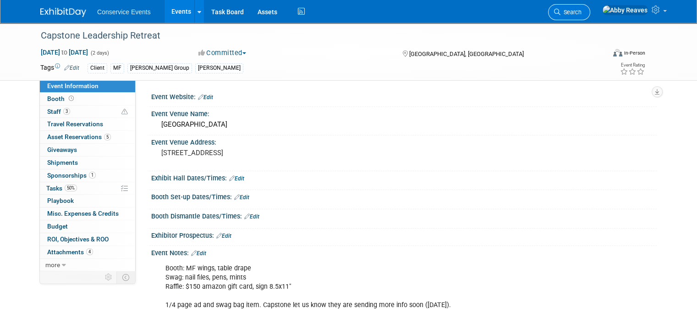
click at [582, 11] on span "Search" at bounding box center [571, 12] width 21 height 7
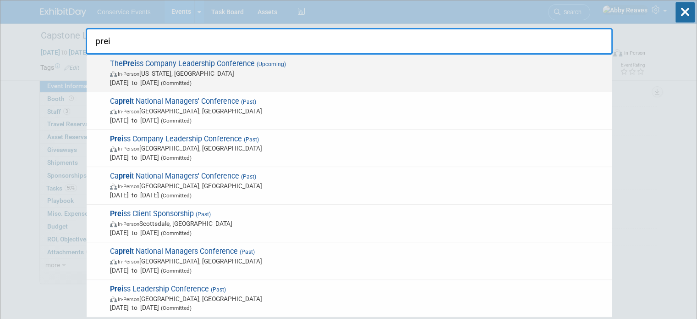
type input "prei"
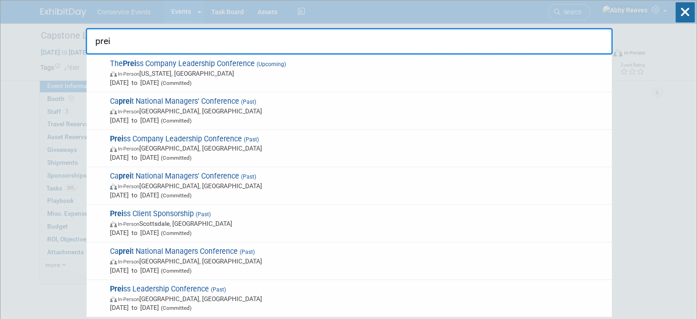
click at [297, 58] on div "The Prei ss Company Leadership Conference (Upcoming) In-Person Washington, DC N…" at bounding box center [349, 74] width 525 height 38
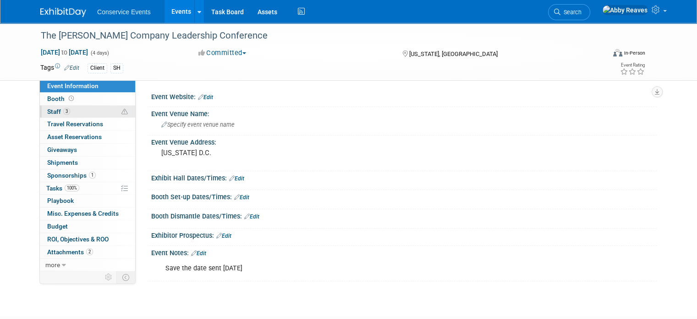
click at [87, 110] on link "3 Staff 3" at bounding box center [87, 111] width 95 height 12
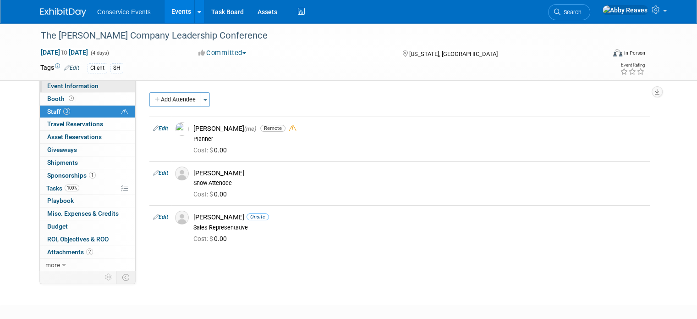
click at [94, 87] on link "Event Information" at bounding box center [87, 86] width 95 height 12
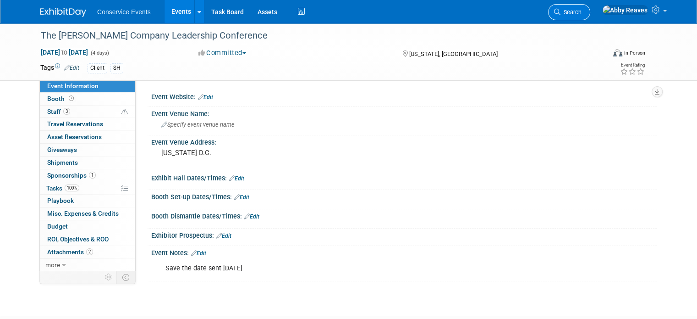
click at [582, 9] on span "Search" at bounding box center [571, 12] width 21 height 7
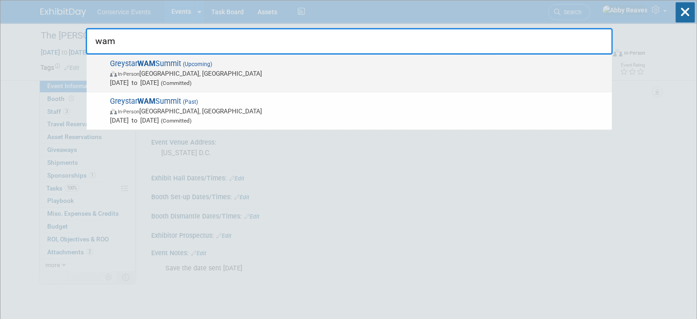
type input "wam"
click at [198, 74] on span "In-Person [GEOGRAPHIC_DATA], [GEOGRAPHIC_DATA]" at bounding box center [358, 73] width 497 height 9
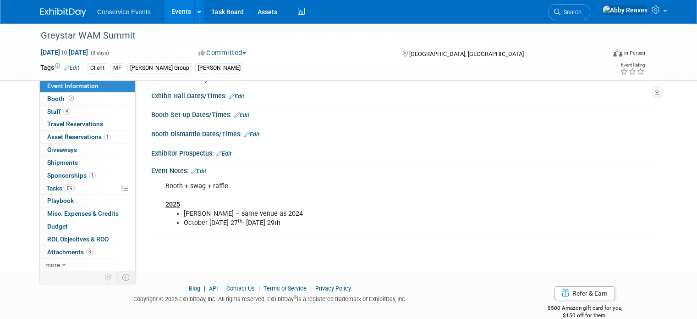
scroll to position [92, 0]
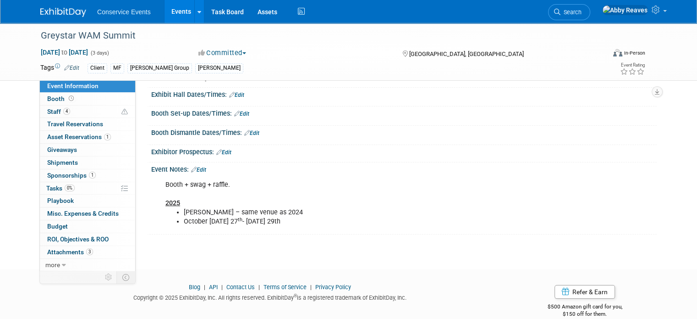
click at [194, 173] on link "Edit" at bounding box center [198, 169] width 15 height 6
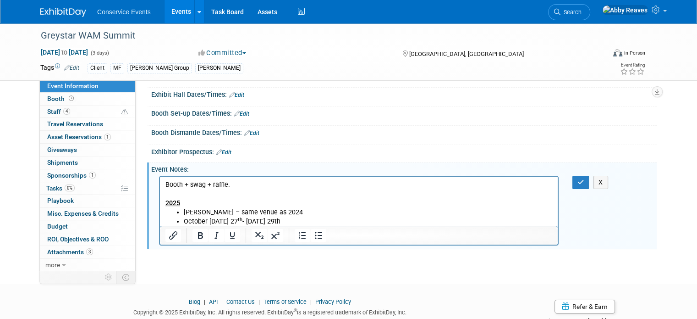
scroll to position [0, 0]
click at [316, 212] on li "[PERSON_NAME] – same venue as 2024" at bounding box center [368, 211] width 369 height 9
click at [315, 220] on li "October [DATE] 27 th - [DATE] 29th" at bounding box center [368, 220] width 369 height 9
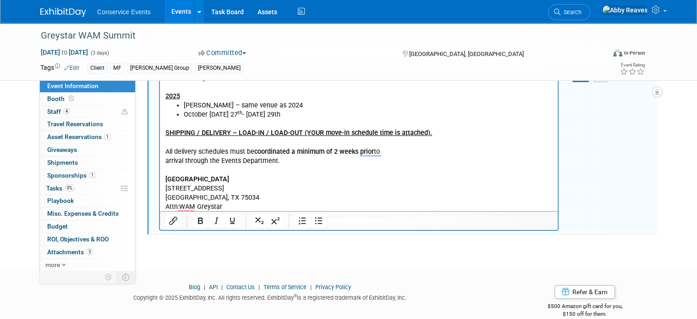
scroll to position [208, 0]
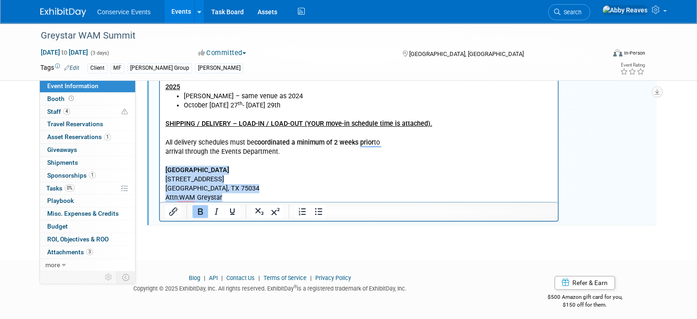
drag, startPoint x: 222, startPoint y: 195, endPoint x: 161, endPoint y: 172, distance: 65.1
click at [161, 172] on html "Booth + swag + raffle. 2025 [PERSON_NAME] – same venue as [DATE] [DATE] 27 th -…" at bounding box center [359, 131] width 398 height 142
copy body "Omni Frisco Hotel [STREET_ADDRESS] Attn:WAM Greystar"
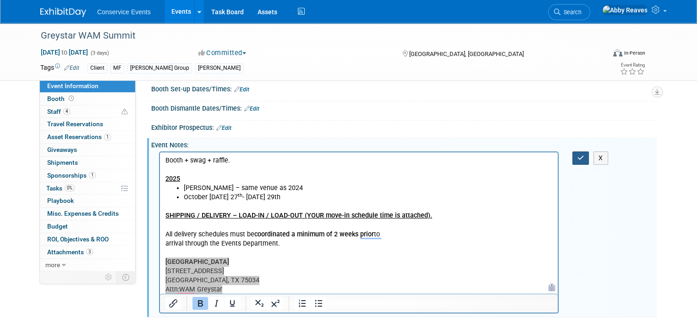
click at [583, 161] on icon "button" at bounding box center [581, 157] width 7 height 6
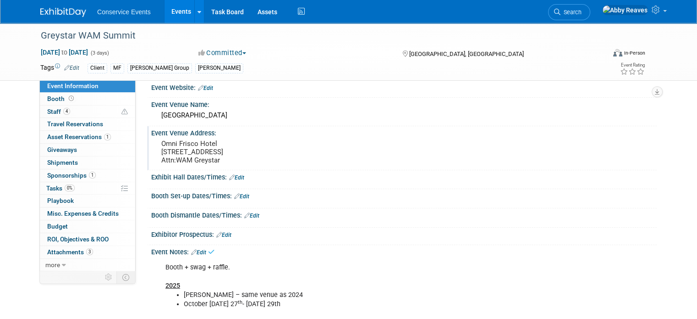
scroll to position [0, 0]
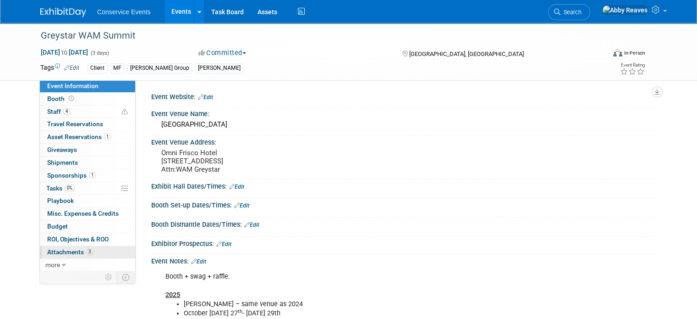
click at [66, 250] on span "Attachments 3" at bounding box center [70, 251] width 46 height 7
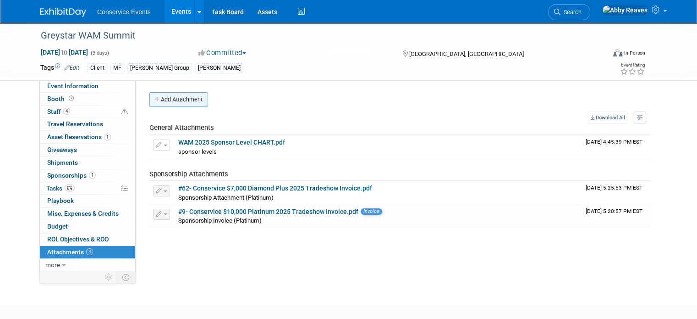
click at [175, 103] on button "Add Attachment" at bounding box center [178, 99] width 59 height 15
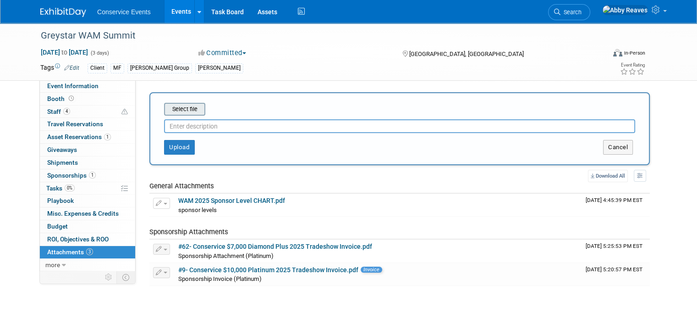
click at [186, 110] on input "file" at bounding box center [149, 109] width 109 height 11
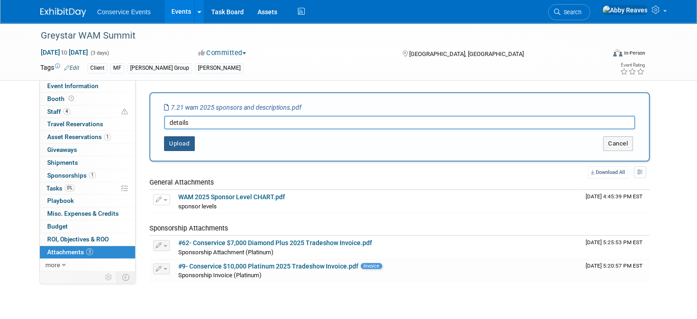
type input "details"
click at [176, 140] on button "Upload" at bounding box center [179, 143] width 31 height 15
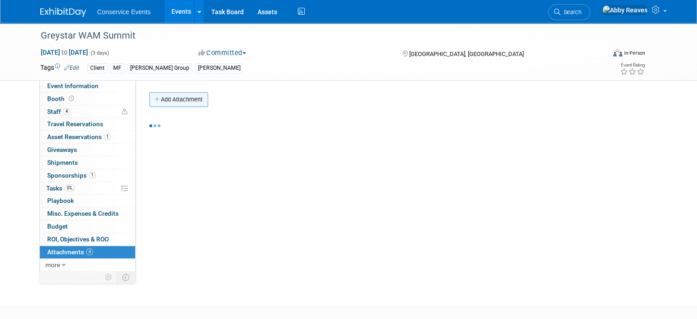
click at [181, 97] on button "Add Attachment" at bounding box center [178, 99] width 59 height 15
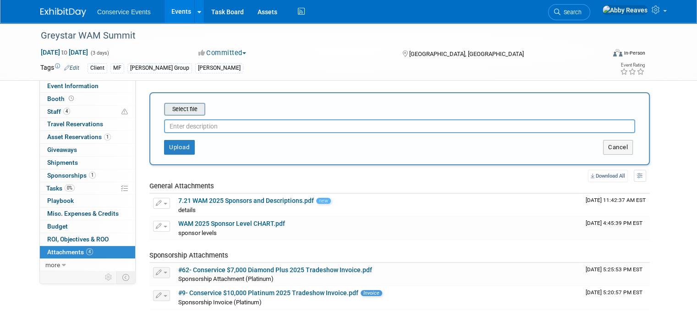
click at [183, 106] on input "file" at bounding box center [149, 109] width 109 height 11
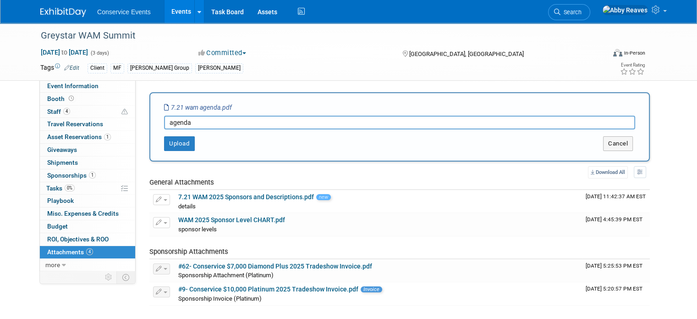
type input "agenda"
click at [174, 148] on button "Upload" at bounding box center [179, 143] width 31 height 15
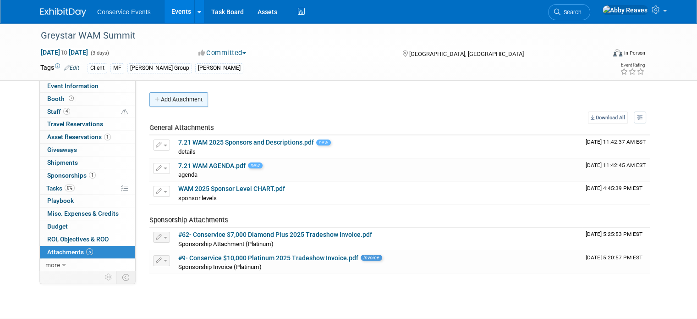
click at [169, 102] on button "Add Attachment" at bounding box center [178, 99] width 59 height 15
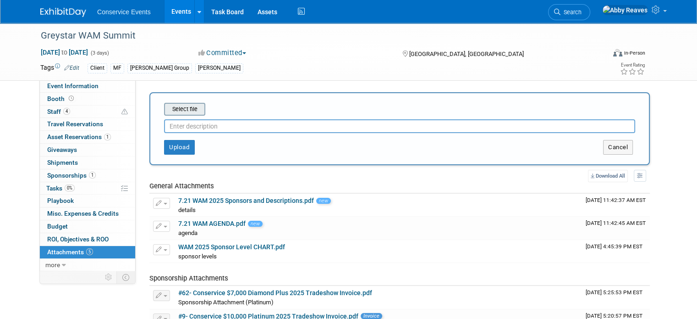
click at [172, 108] on input "file" at bounding box center [149, 109] width 109 height 11
click at [265, 126] on input "text" at bounding box center [399, 126] width 471 height 14
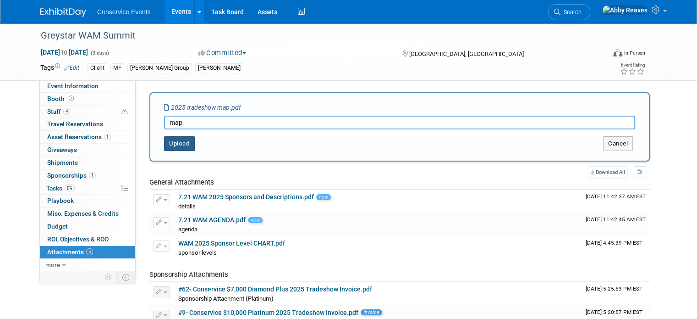
type input "map"
click at [176, 138] on button "Upload" at bounding box center [179, 143] width 31 height 15
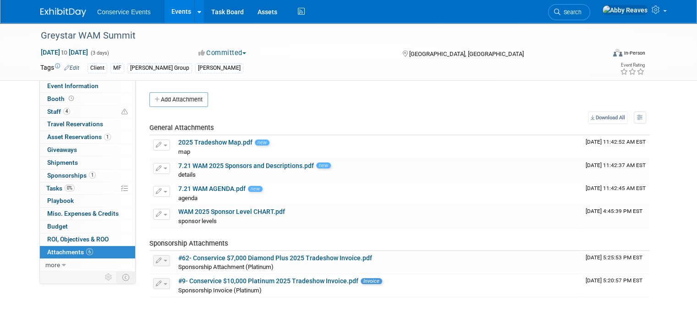
click at [155, 9] on li "Conservice Events" at bounding box center [130, 8] width 67 height 13
click at [165, 9] on link "Events" at bounding box center [181, 11] width 33 height 23
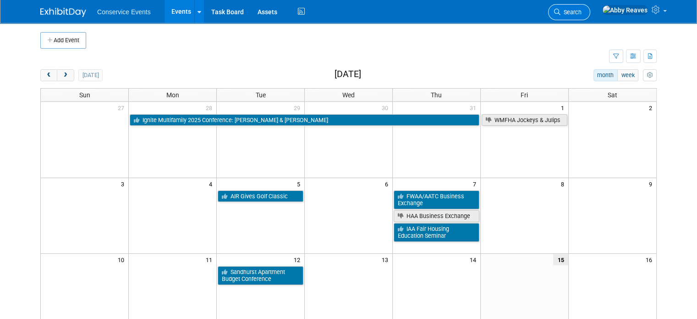
click at [590, 5] on link "Search" at bounding box center [569, 12] width 42 height 16
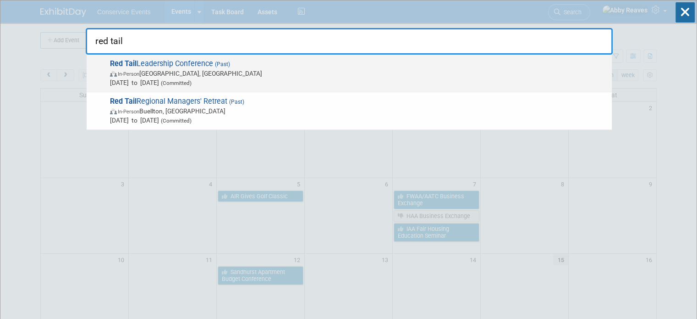
type input "red tail"
click at [247, 83] on span "[DATE] to [DATE] (Committed)" at bounding box center [358, 82] width 497 height 9
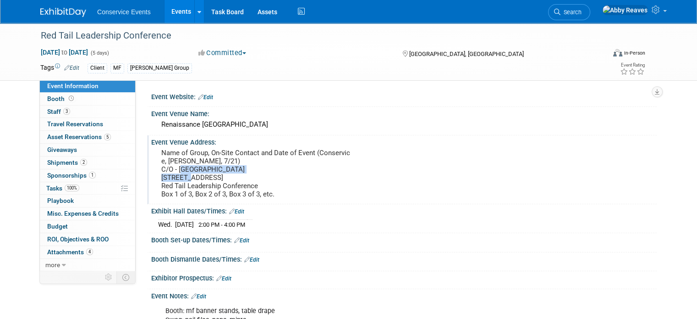
drag, startPoint x: 258, startPoint y: 167, endPoint x: 172, endPoint y: 171, distance: 85.8
click at [172, 171] on pre "Name of Group, On-Site Contact and Date of Event (Conservice, [PERSON_NAME], 7/…" at bounding box center [256, 174] width 191 height 50
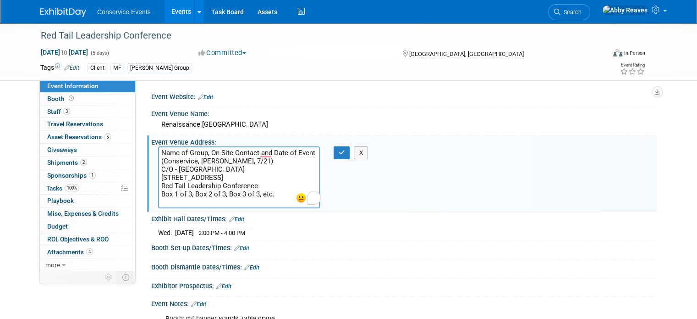
drag, startPoint x: 259, startPoint y: 167, endPoint x: 172, endPoint y: 170, distance: 86.7
click at [172, 170] on textarea "Name of Group, On-Site Contact and Date of Event (Conservice, [PERSON_NAME], 7/…" at bounding box center [239, 177] width 162 height 62
drag, startPoint x: 245, startPoint y: 177, endPoint x: 150, endPoint y: 178, distance: 95.3
click at [158, 178] on textarea "Name of Group, On-Site Contact and Date of Event (Conservice, [PERSON_NAME], 7/…" at bounding box center [239, 177] width 162 height 62
drag, startPoint x: 237, startPoint y: 187, endPoint x: 215, endPoint y: 187, distance: 21.5
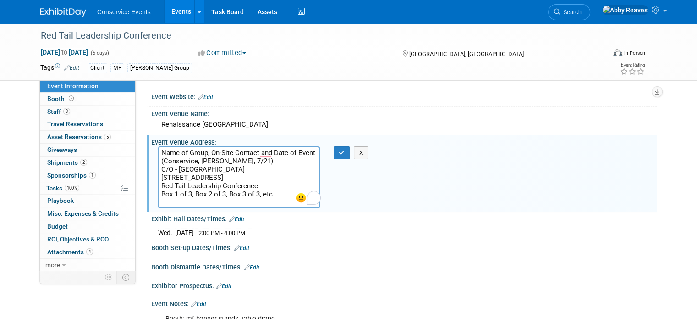
click at [215, 187] on textarea "Name of Group, On-Site Contact and Date of Event (Conservice, [PERSON_NAME], 7/…" at bounding box center [239, 177] width 162 height 62
click at [262, 190] on textarea "Name of Group, On-Site Contact and Date of Event (Conservice, [PERSON_NAME], 7/…" at bounding box center [239, 177] width 162 height 62
drag, startPoint x: 243, startPoint y: 184, endPoint x: 170, endPoint y: 166, distance: 75.4
click at [170, 166] on textarea "Name of Group, On-Site Contact and Date of Event (Conservice, [PERSON_NAME], 7/…" at bounding box center [239, 177] width 162 height 62
drag, startPoint x: 341, startPoint y: 151, endPoint x: 218, endPoint y: 50, distance: 158.9
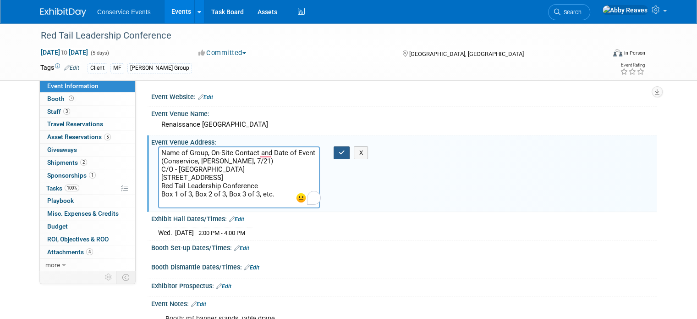
click at [339, 150] on icon "button" at bounding box center [342, 152] width 6 height 6
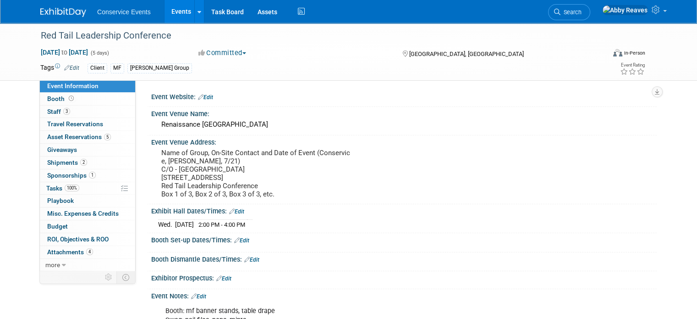
click at [168, 15] on link "Events" at bounding box center [181, 11] width 33 height 23
